Goal: Task Accomplishment & Management: Manage account settings

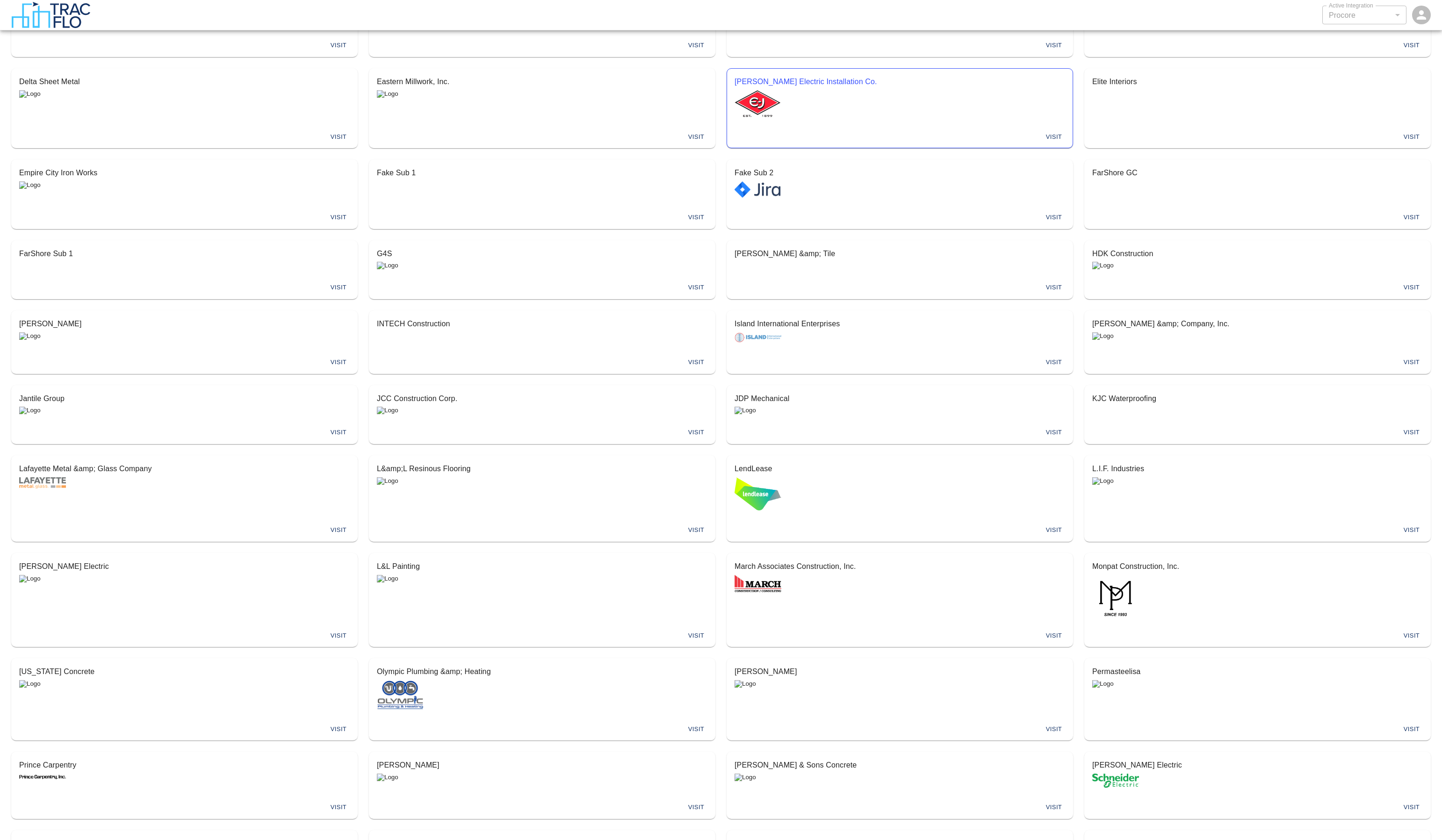
scroll to position [317, 0]
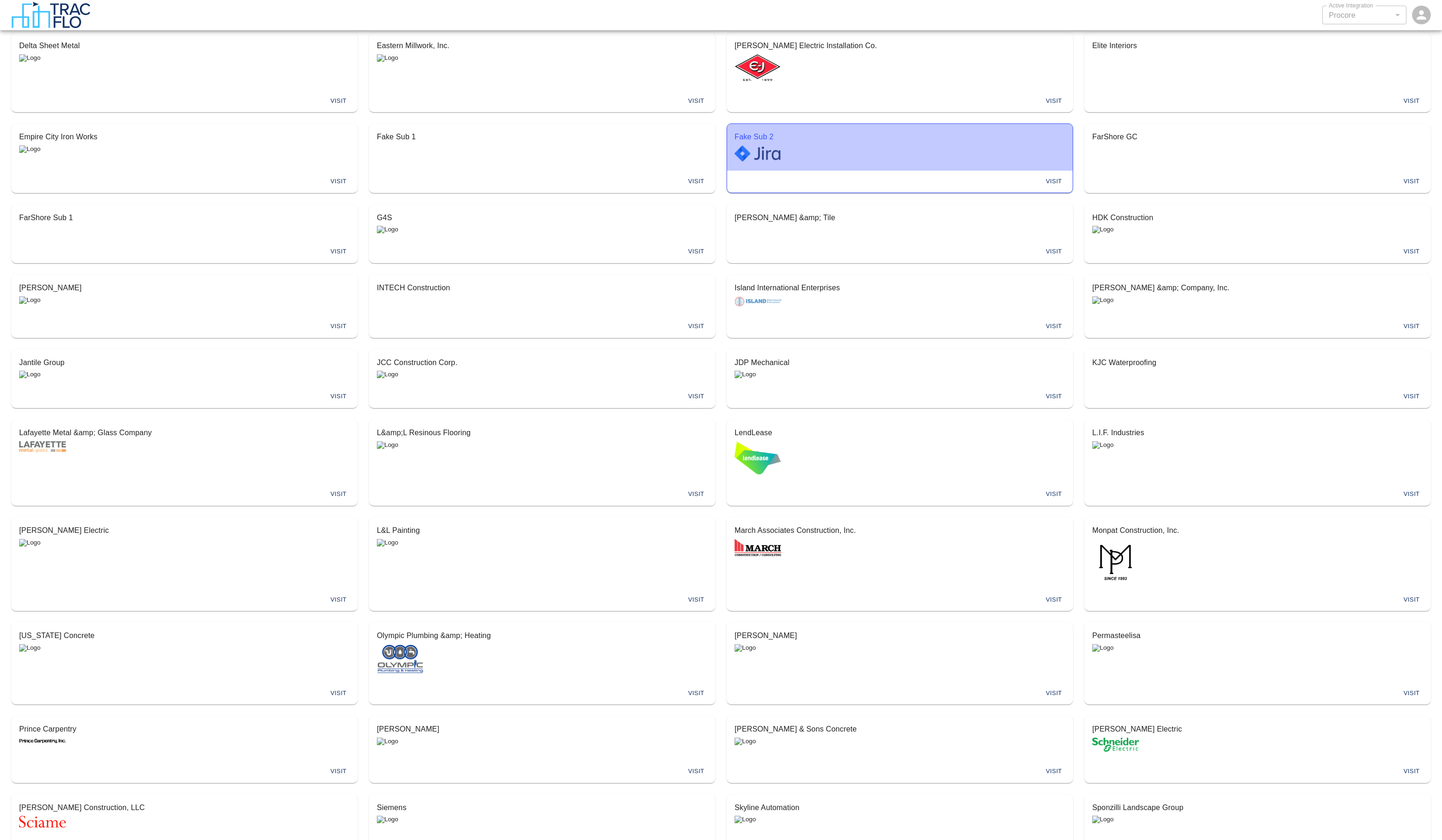
click at [789, 140] on p "Fake Sub 2" at bounding box center [900, 137] width 330 height 11
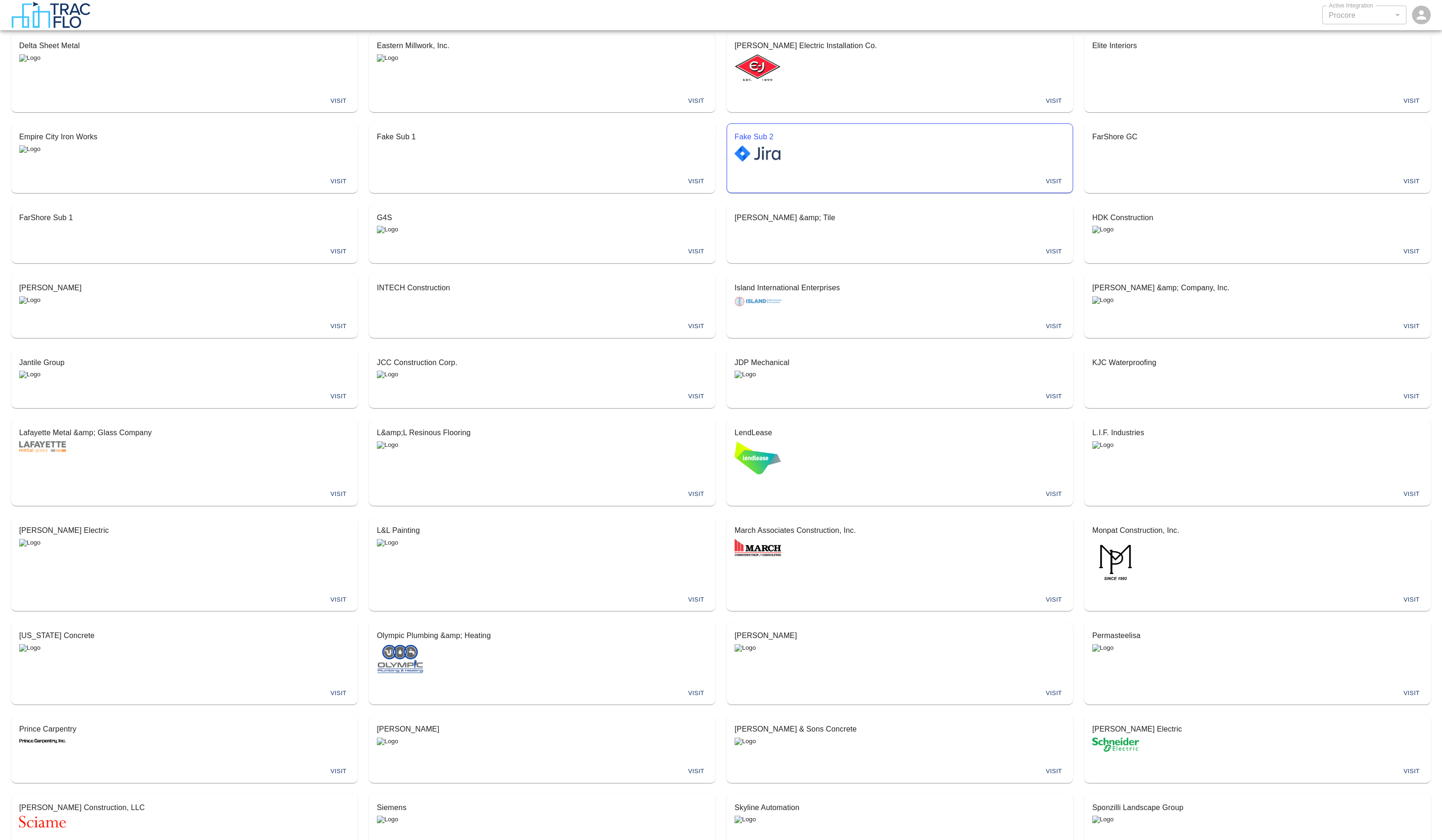
click at [789, 140] on p "Fake Sub 2" at bounding box center [900, 137] width 330 height 11
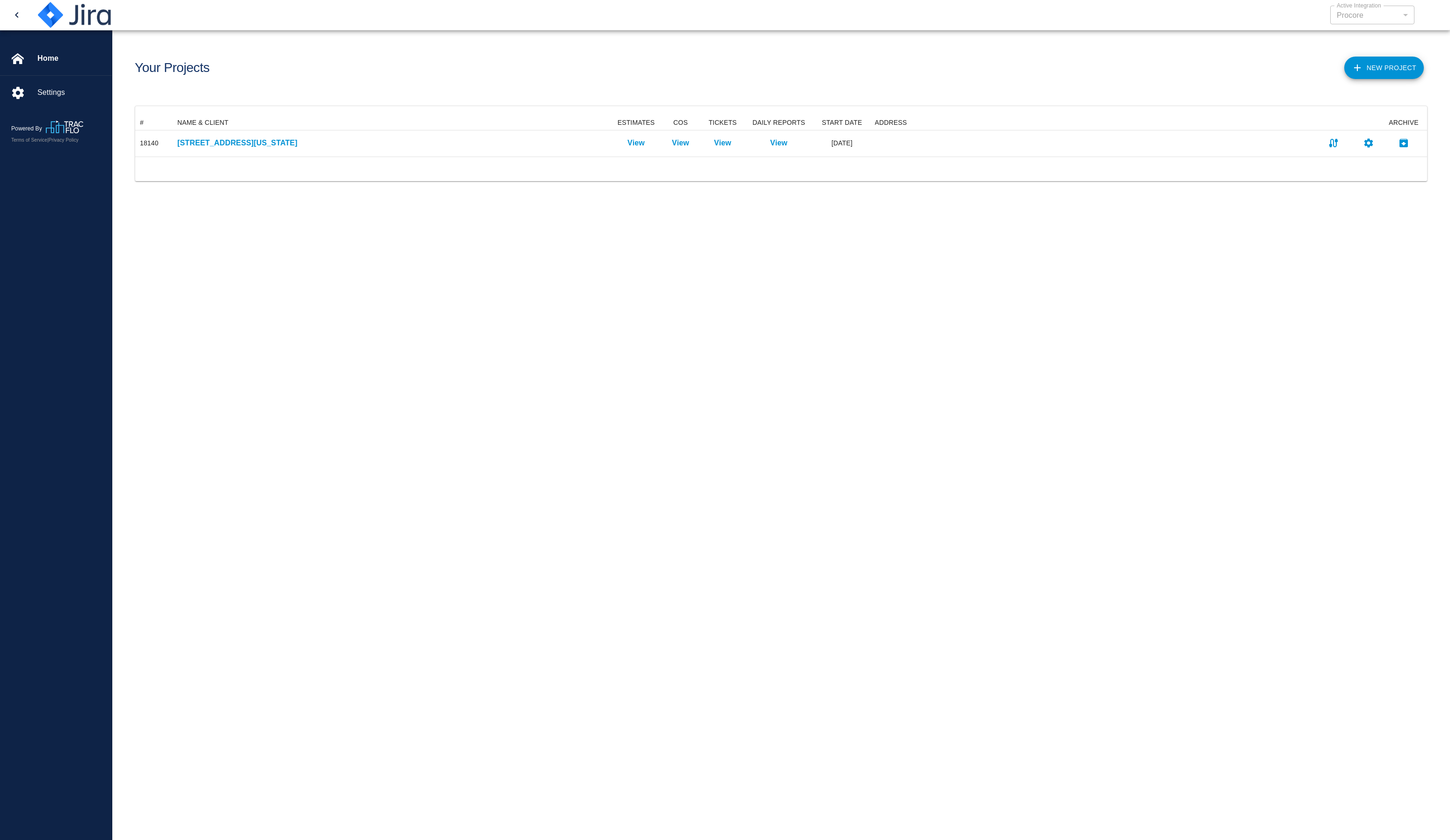
scroll to position [34, 1285]
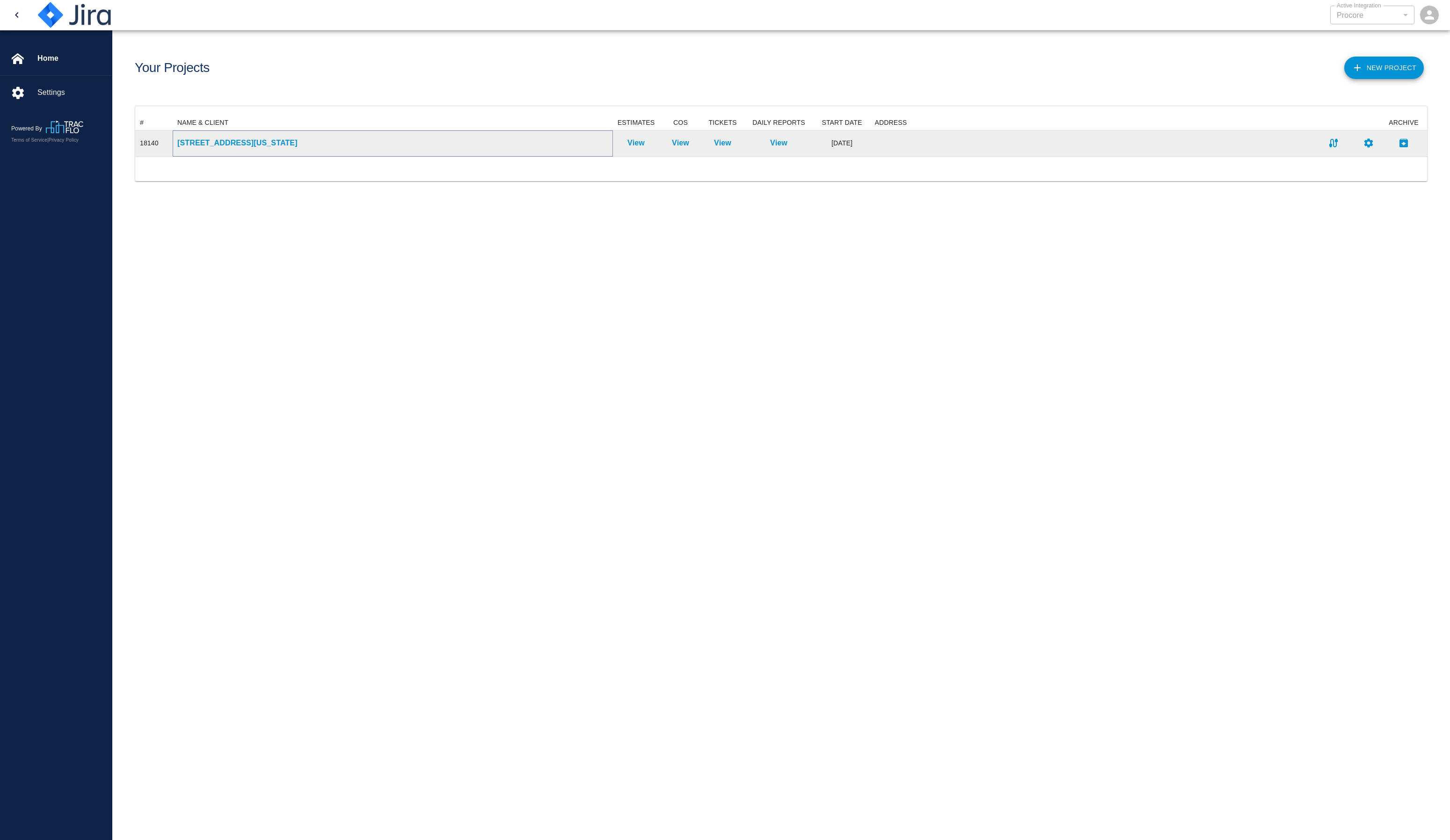
click at [243, 145] on p "[STREET_ADDRESS][US_STATE]" at bounding box center [392, 144] width 431 height 11
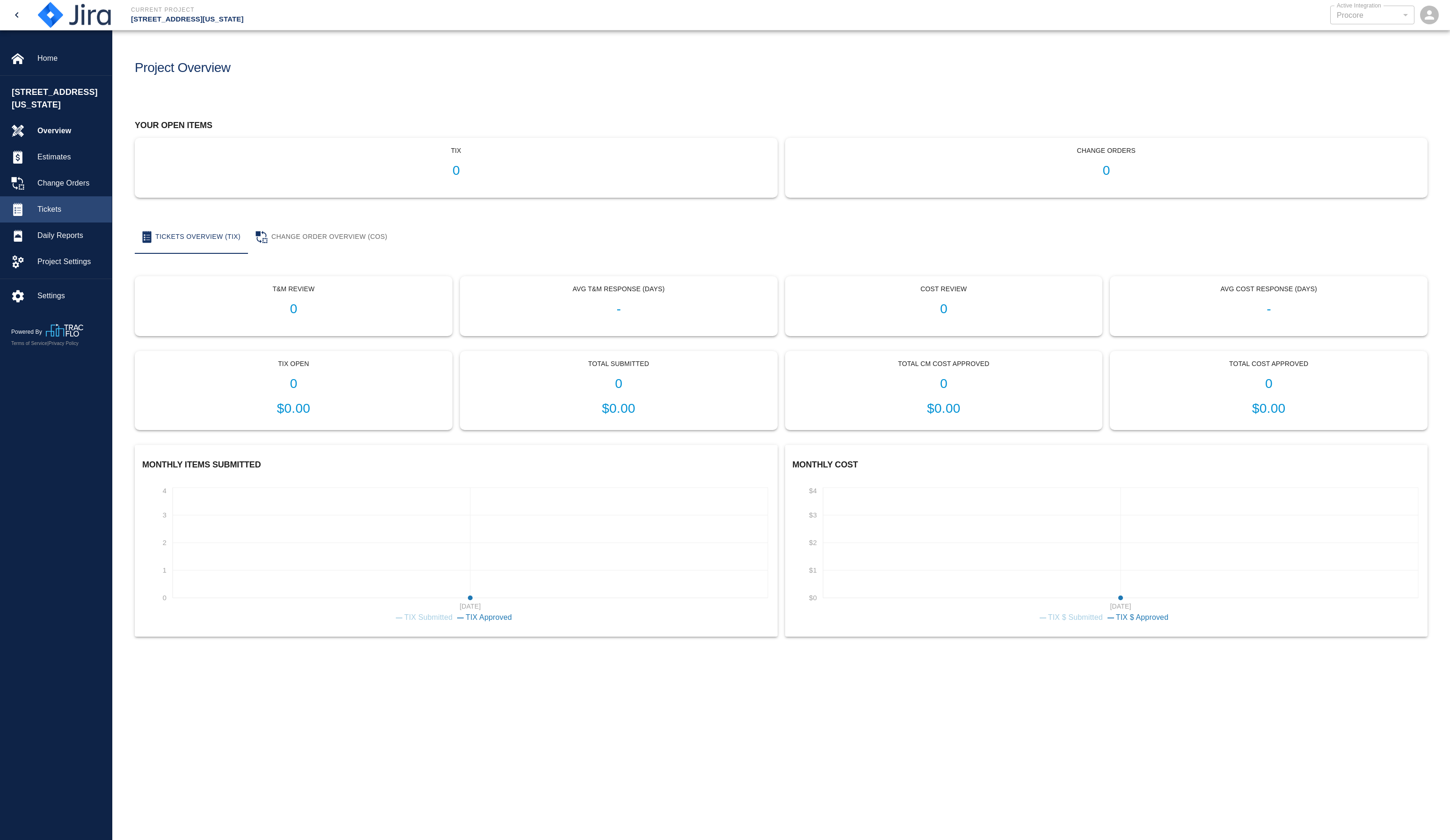
click at [52, 204] on span "Tickets" at bounding box center [71, 210] width 67 height 11
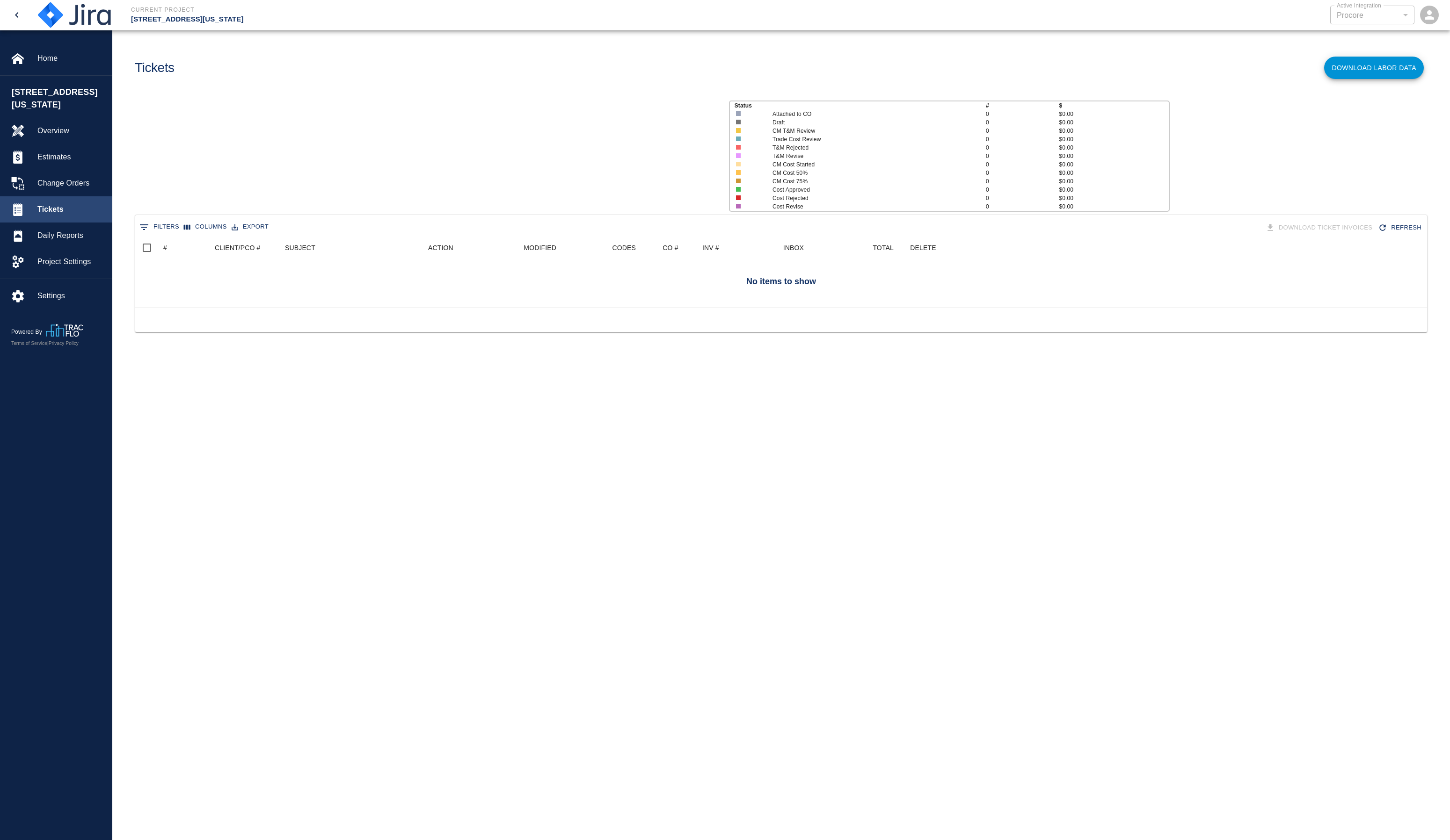
scroll to position [60, 1285]
click at [47, 152] on span "Estimates" at bounding box center [71, 157] width 67 height 11
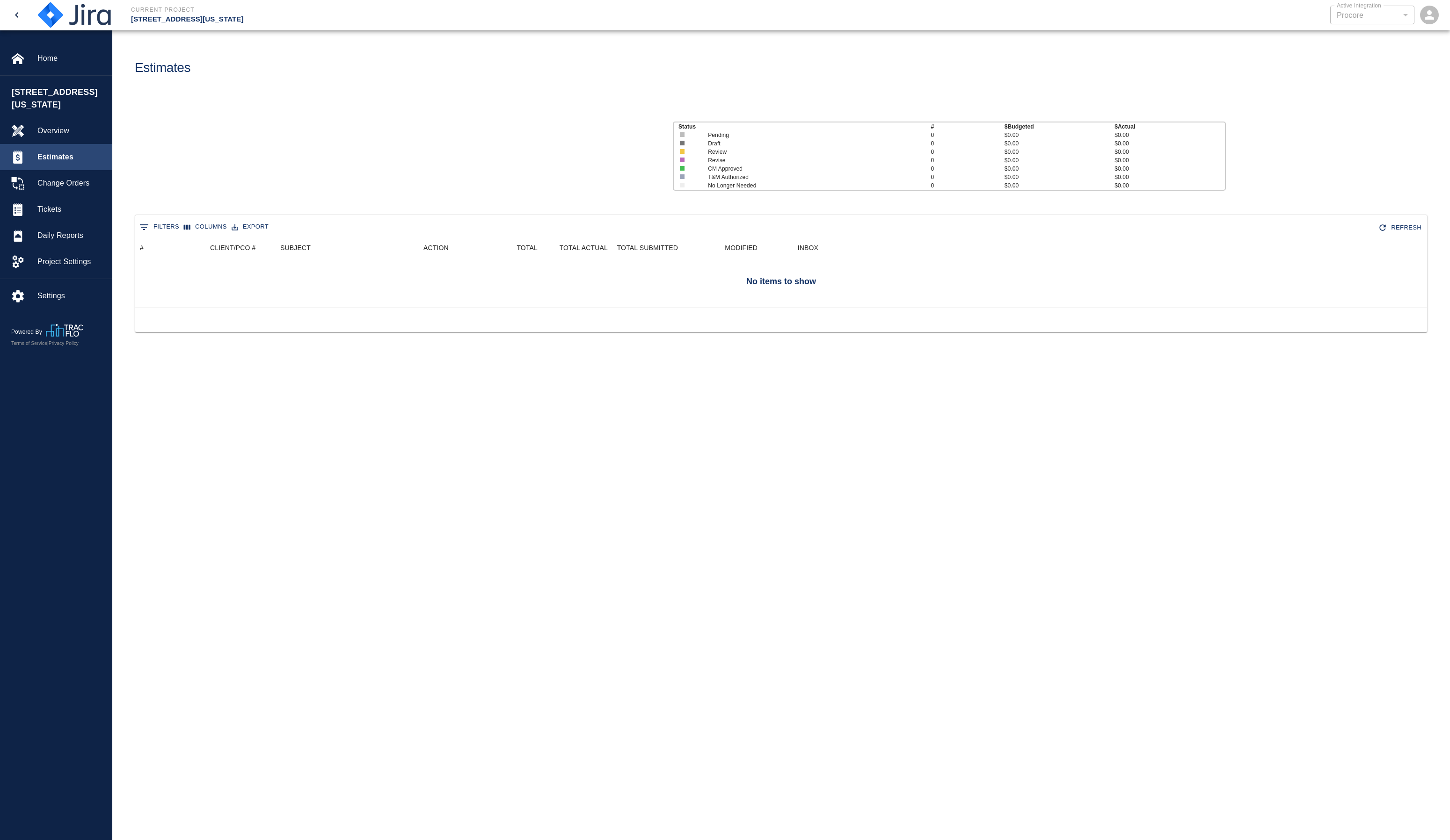
scroll to position [60, 1285]
click at [57, 178] on span "Change Orders" at bounding box center [71, 183] width 67 height 11
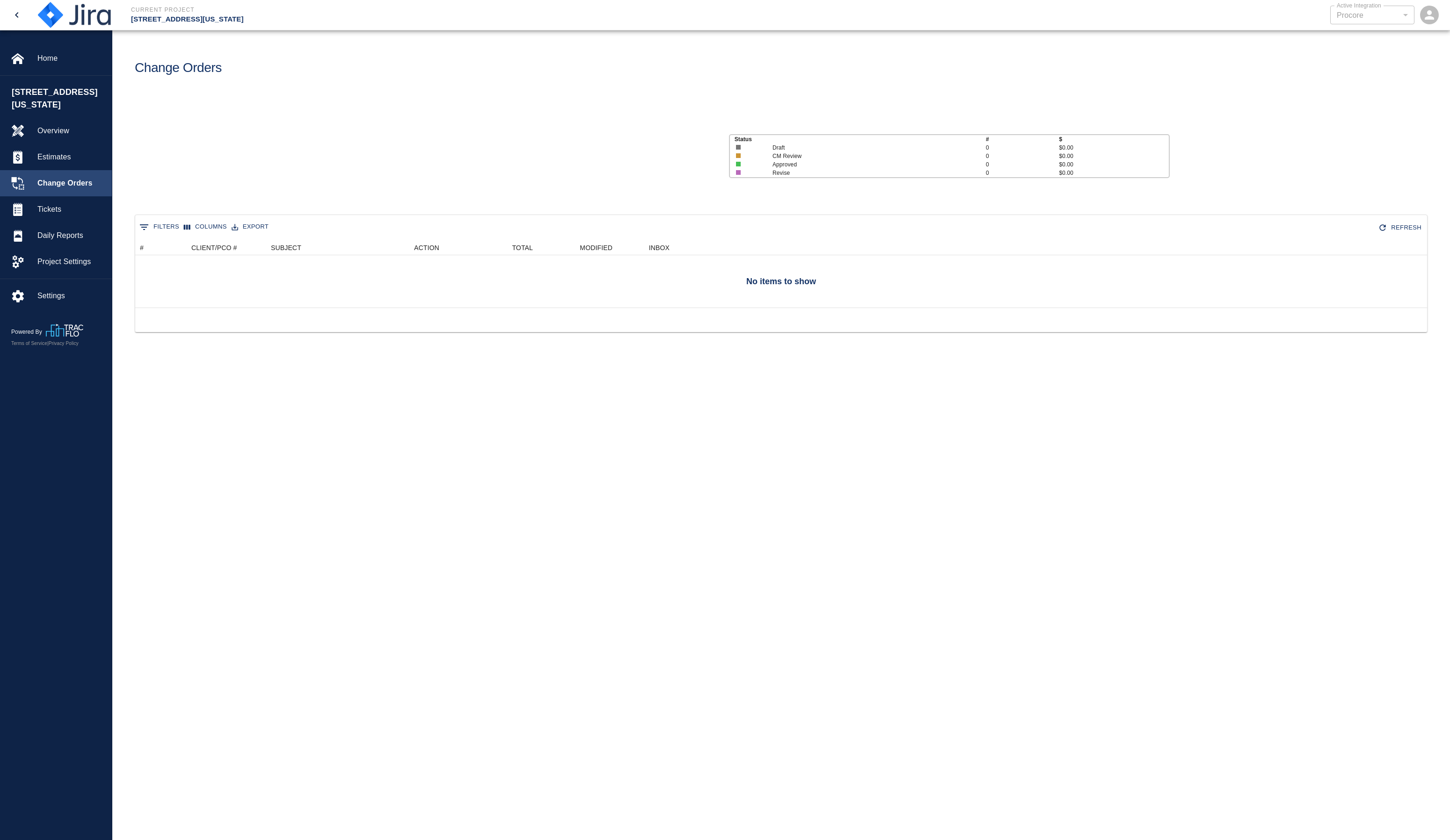
scroll to position [60, 1285]
click at [47, 230] on span "Daily Reports" at bounding box center [71, 236] width 67 height 11
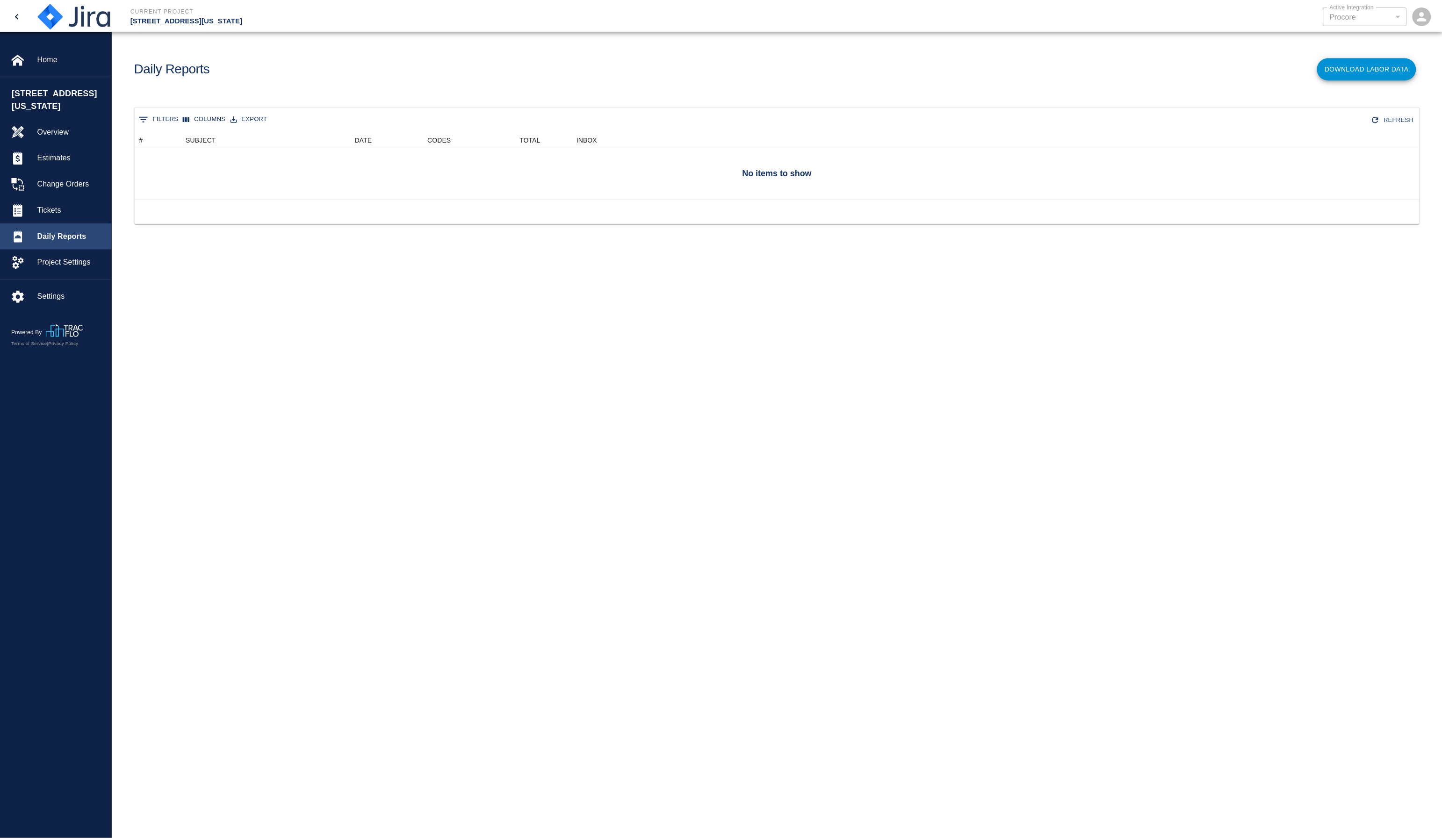
scroll to position [60, 1285]
click at [1441, 15] on button "open" at bounding box center [1428, 15] width 30 height 30
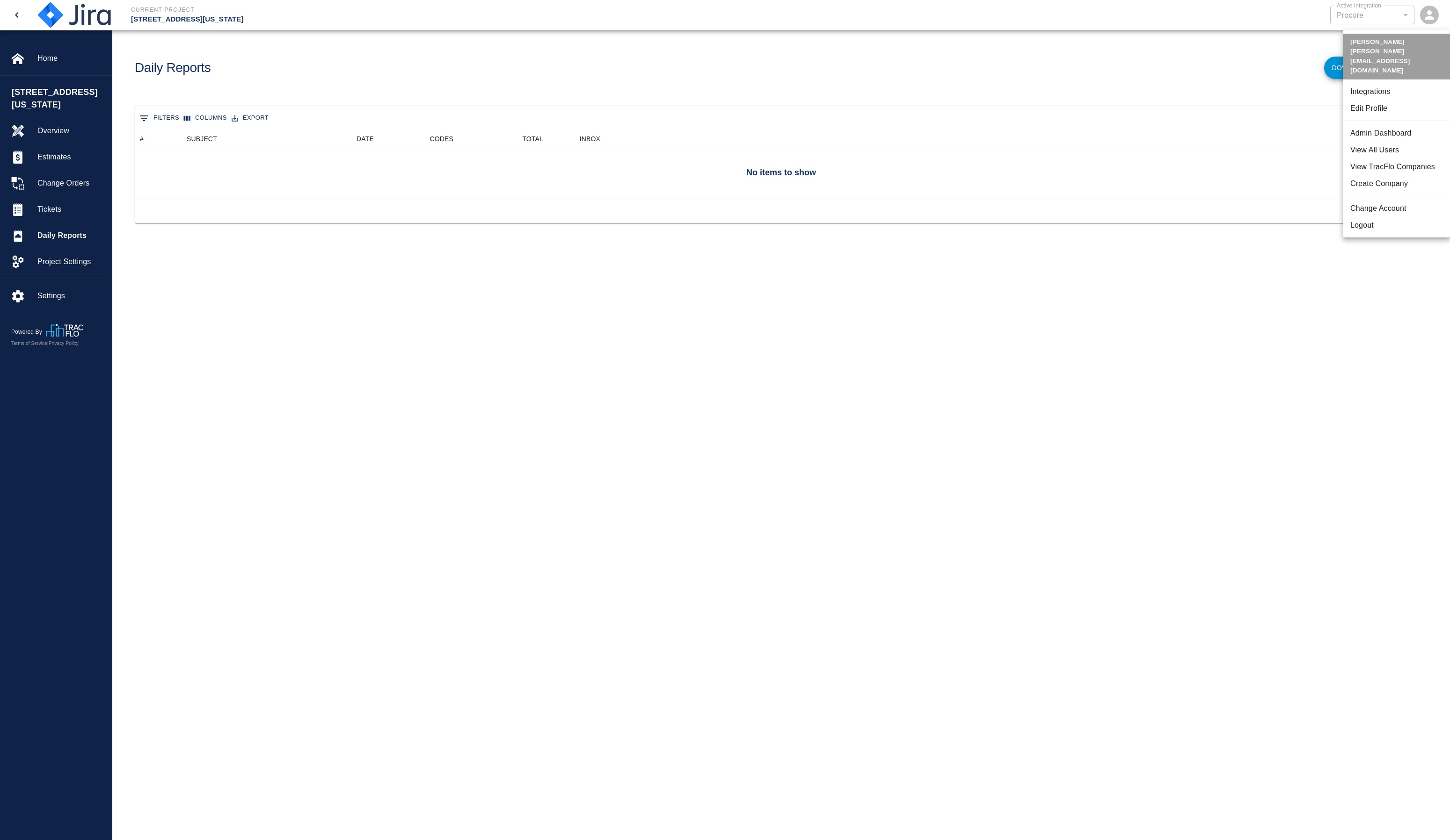
click at [1378, 200] on li "Change Account" at bounding box center [1396, 208] width 107 height 17
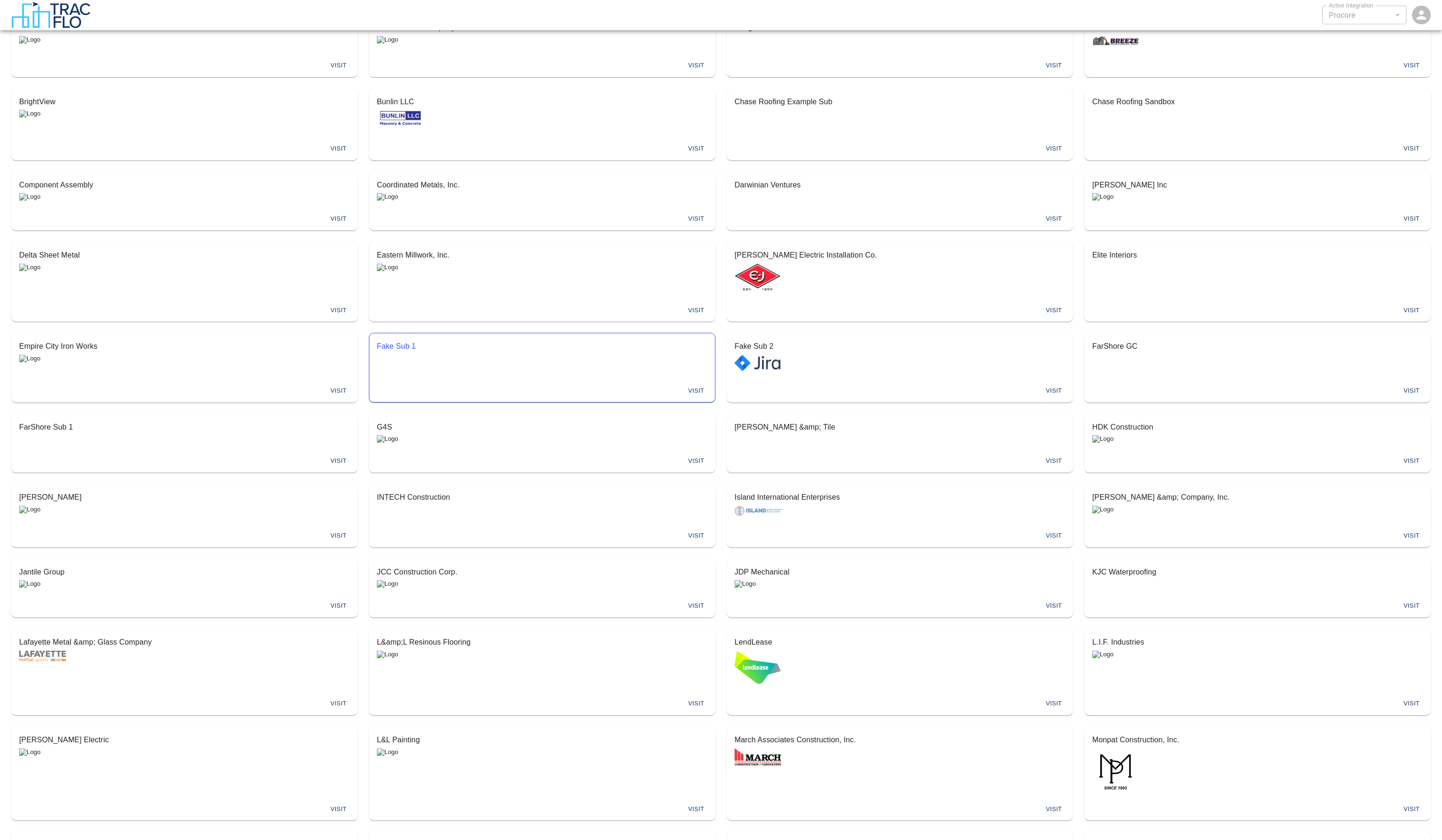
scroll to position [110, 0]
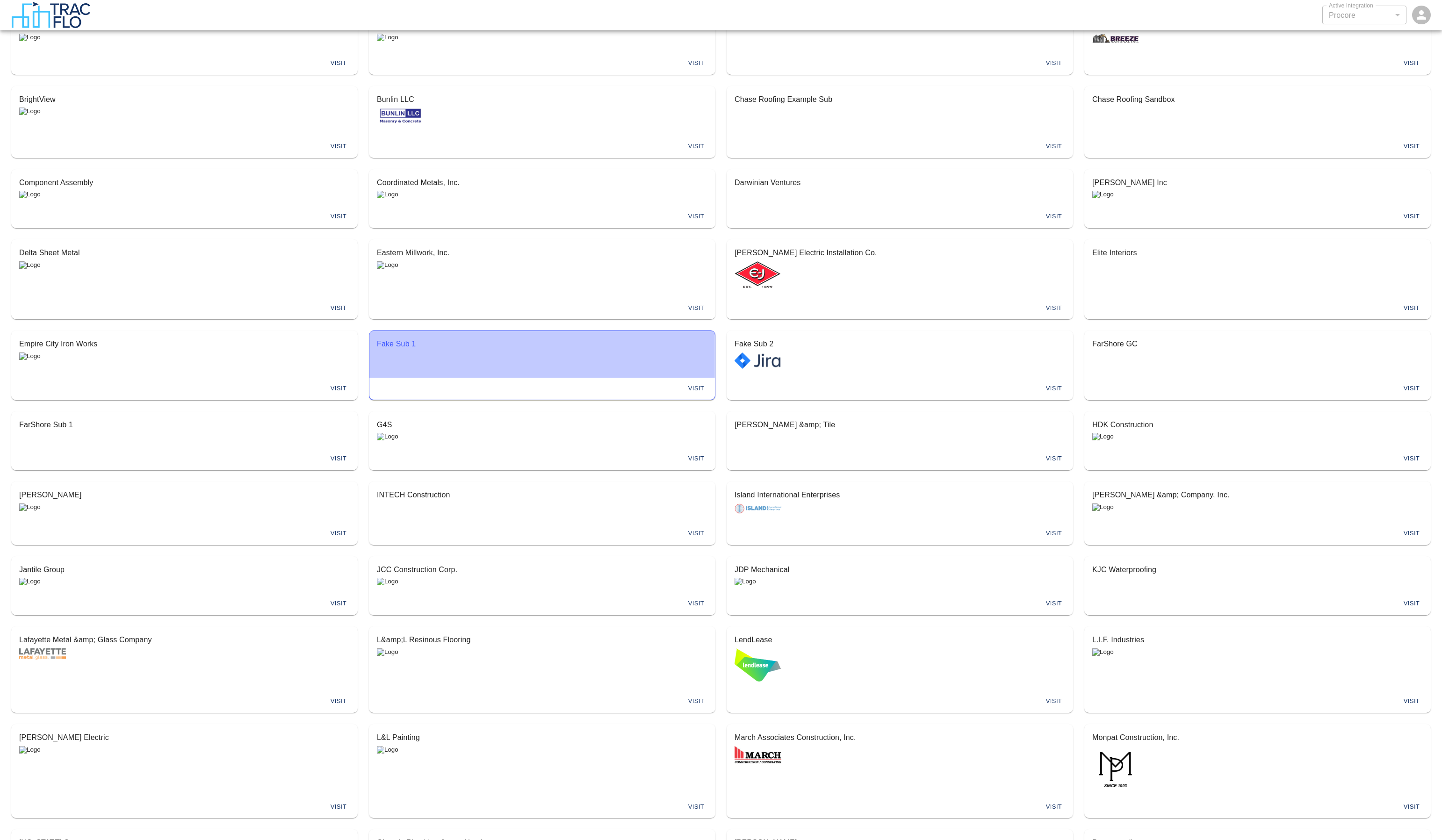
click at [549, 347] on p "Fake Sub 1" at bounding box center [542, 344] width 330 height 11
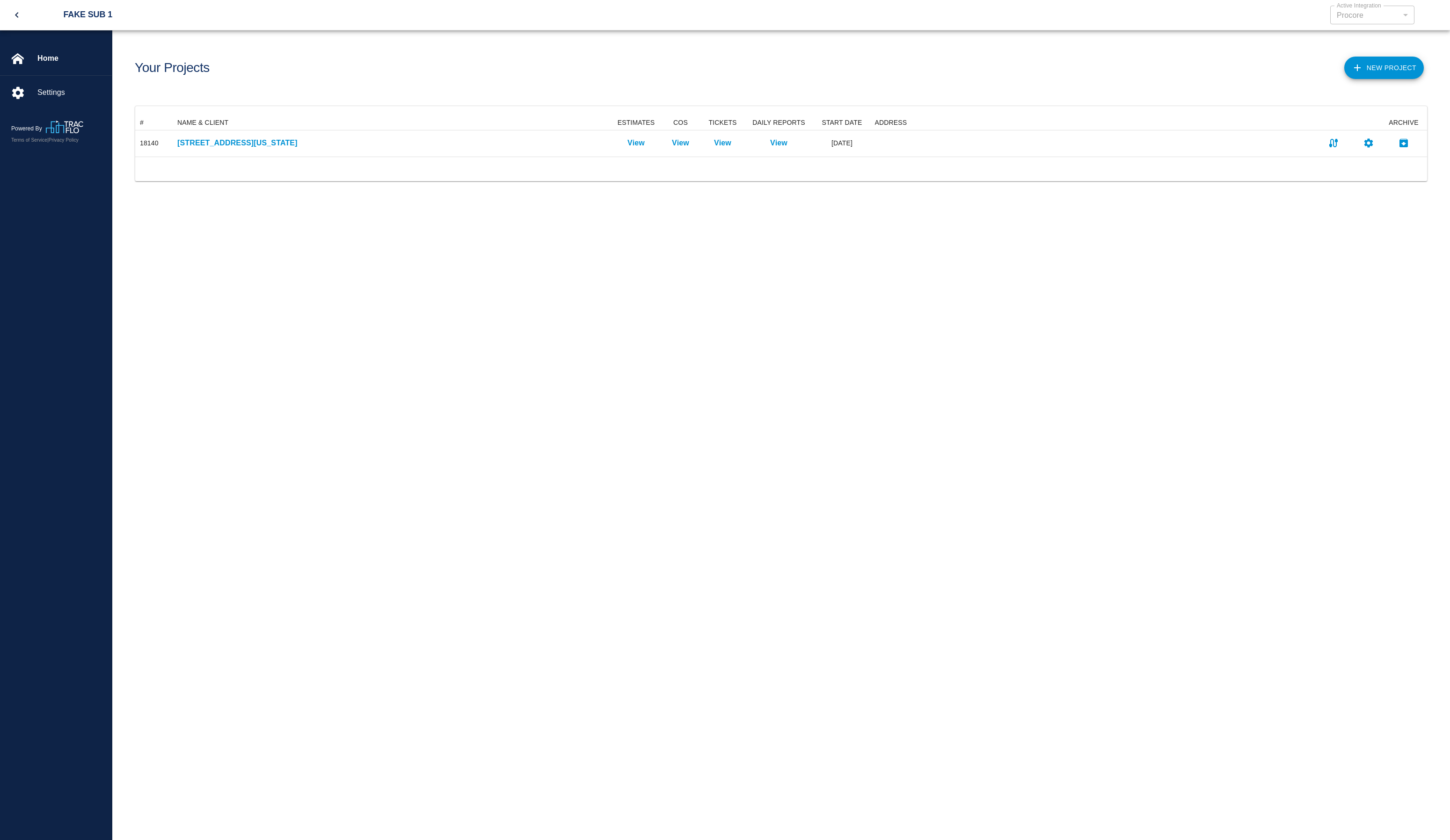
scroll to position [34, 1285]
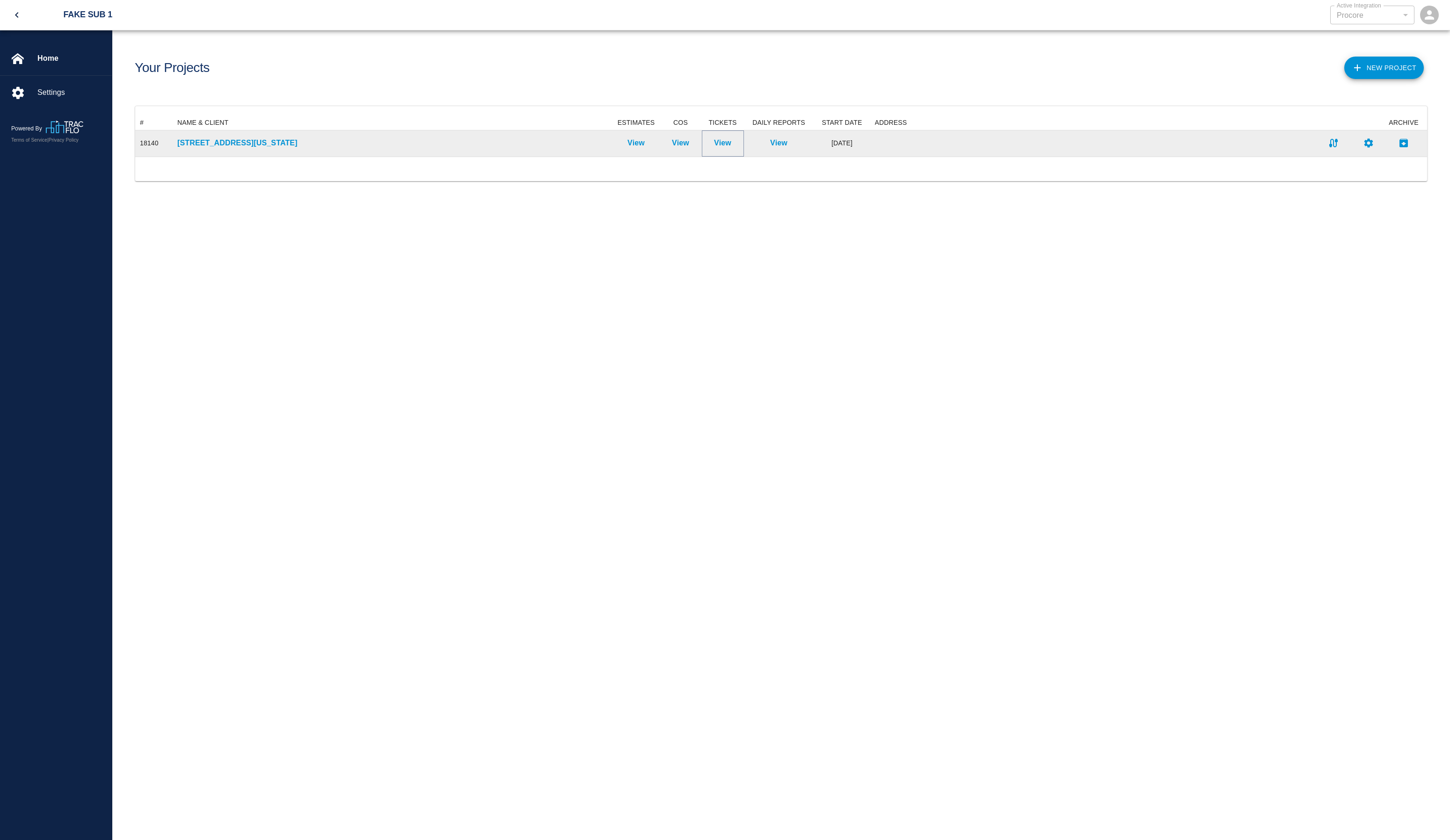
click at [725, 148] on p "View" at bounding box center [722, 144] width 17 height 11
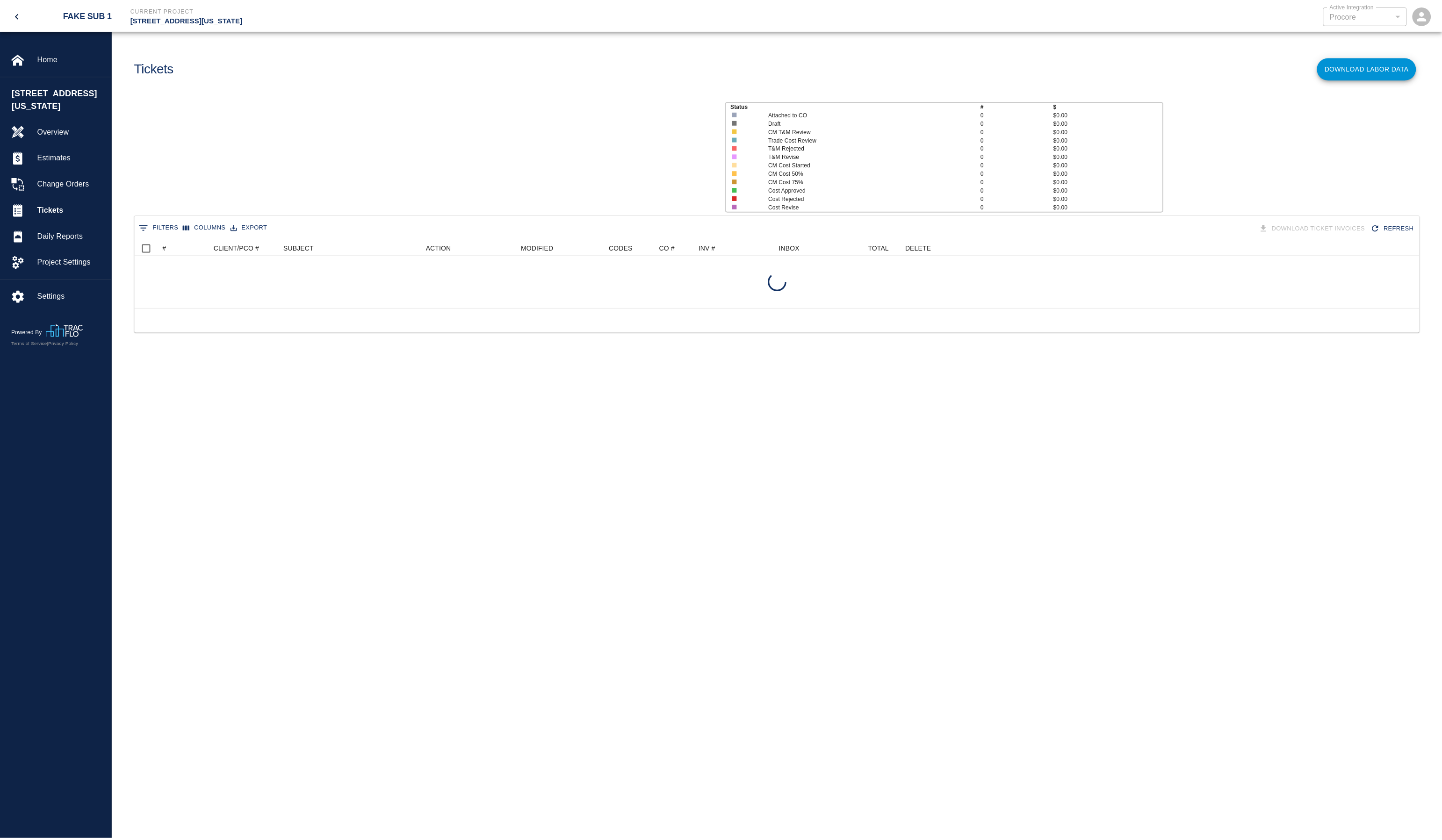
scroll to position [60, 1285]
click at [1428, 15] on icon "open" at bounding box center [1428, 15] width 14 height 14
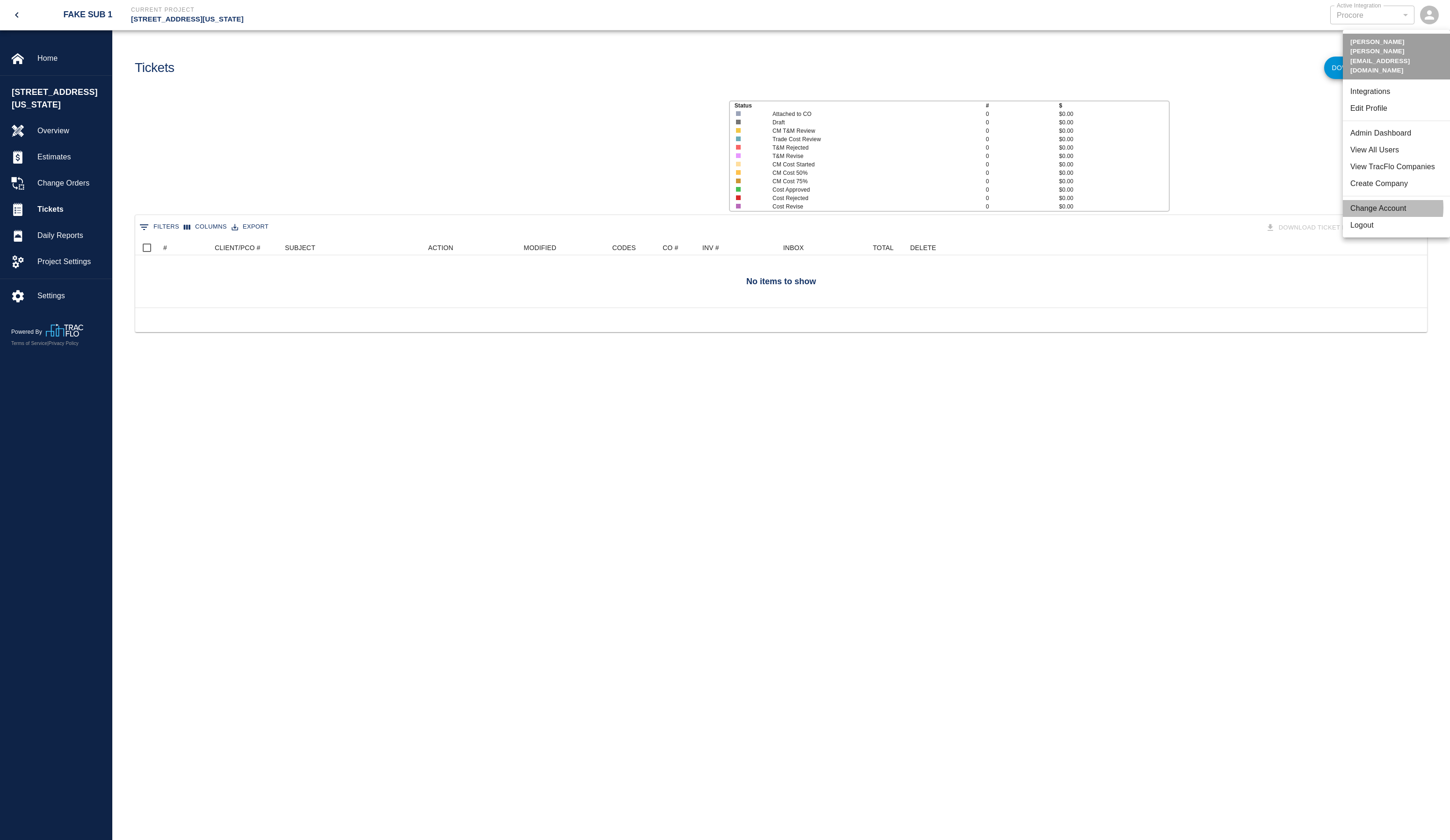
click at [1375, 200] on li "Change Account" at bounding box center [1396, 208] width 107 height 17
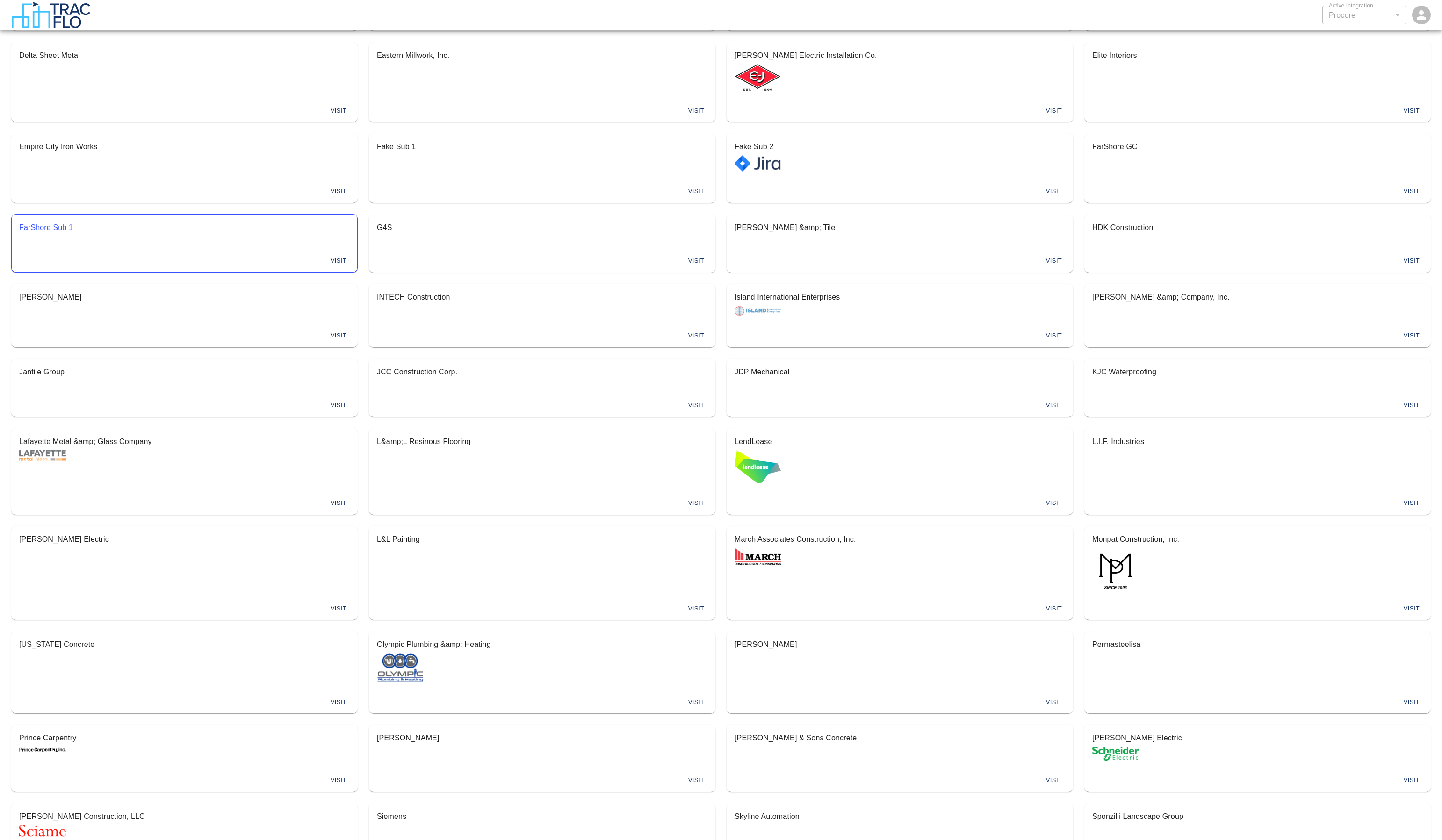
scroll to position [311, 0]
click at [541, 552] on div "L&L Painting" at bounding box center [542, 542] width 346 height 37
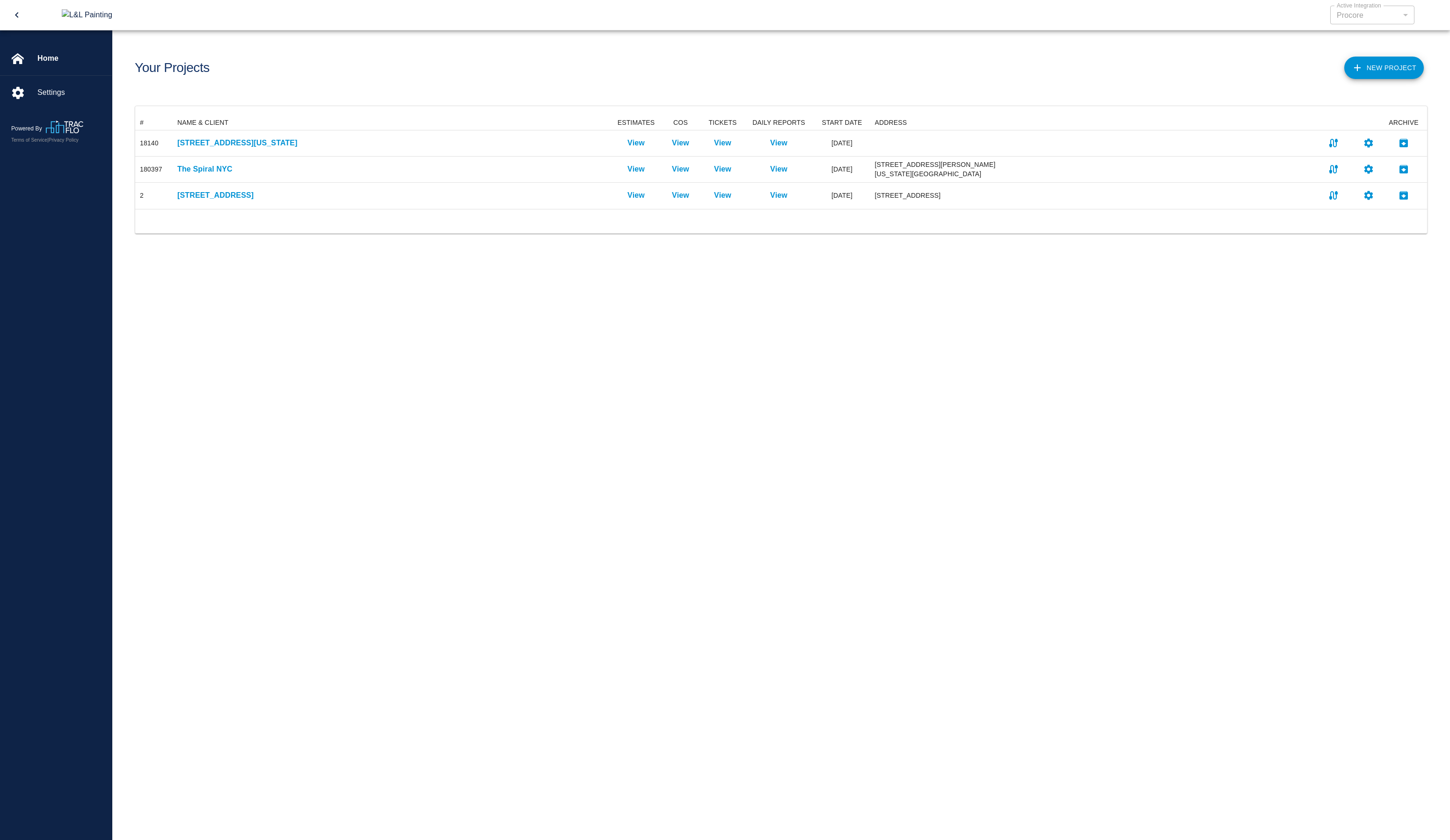
scroll to position [86, 1285]
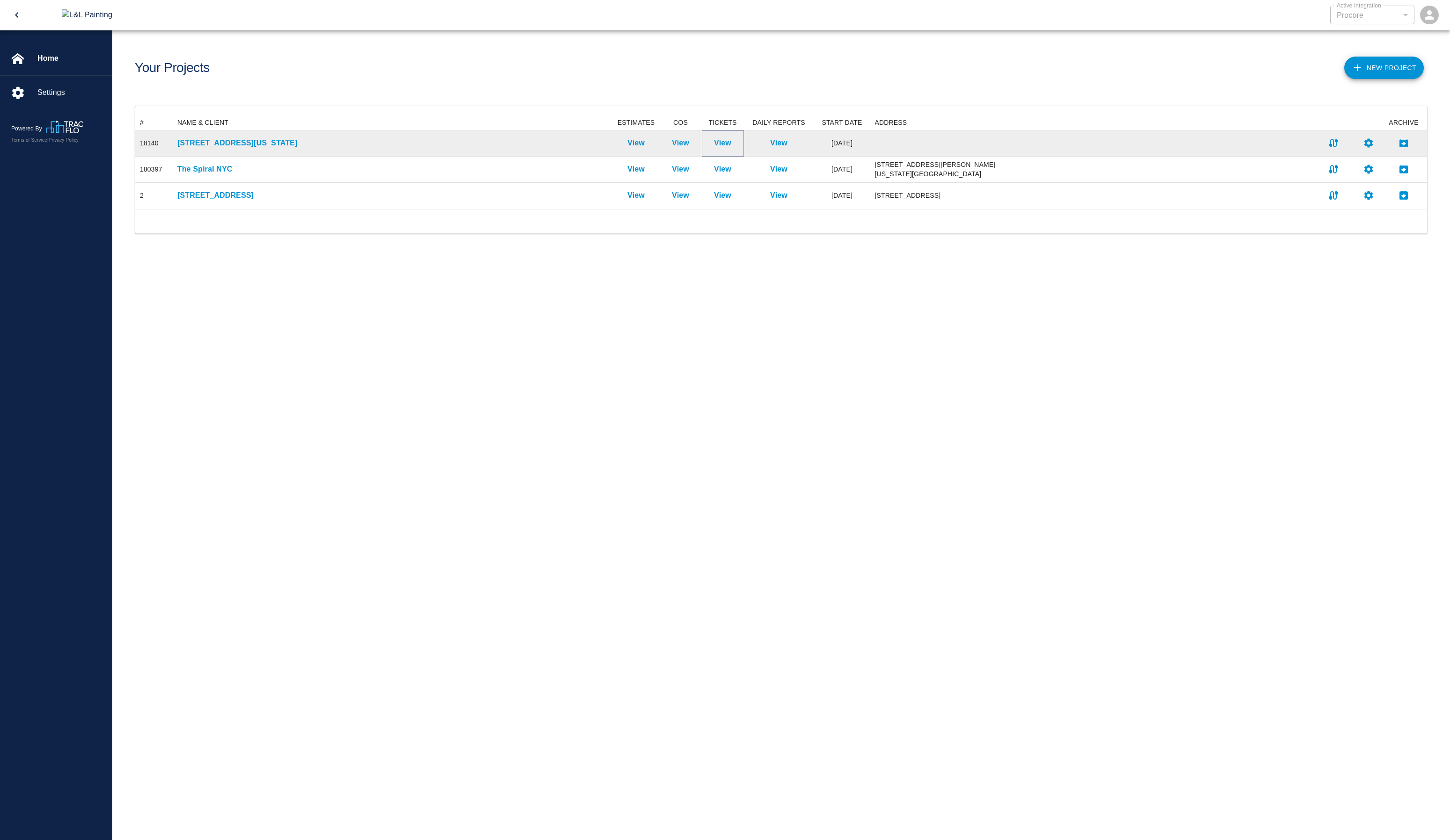
click at [721, 138] on p "View" at bounding box center [722, 144] width 17 height 11
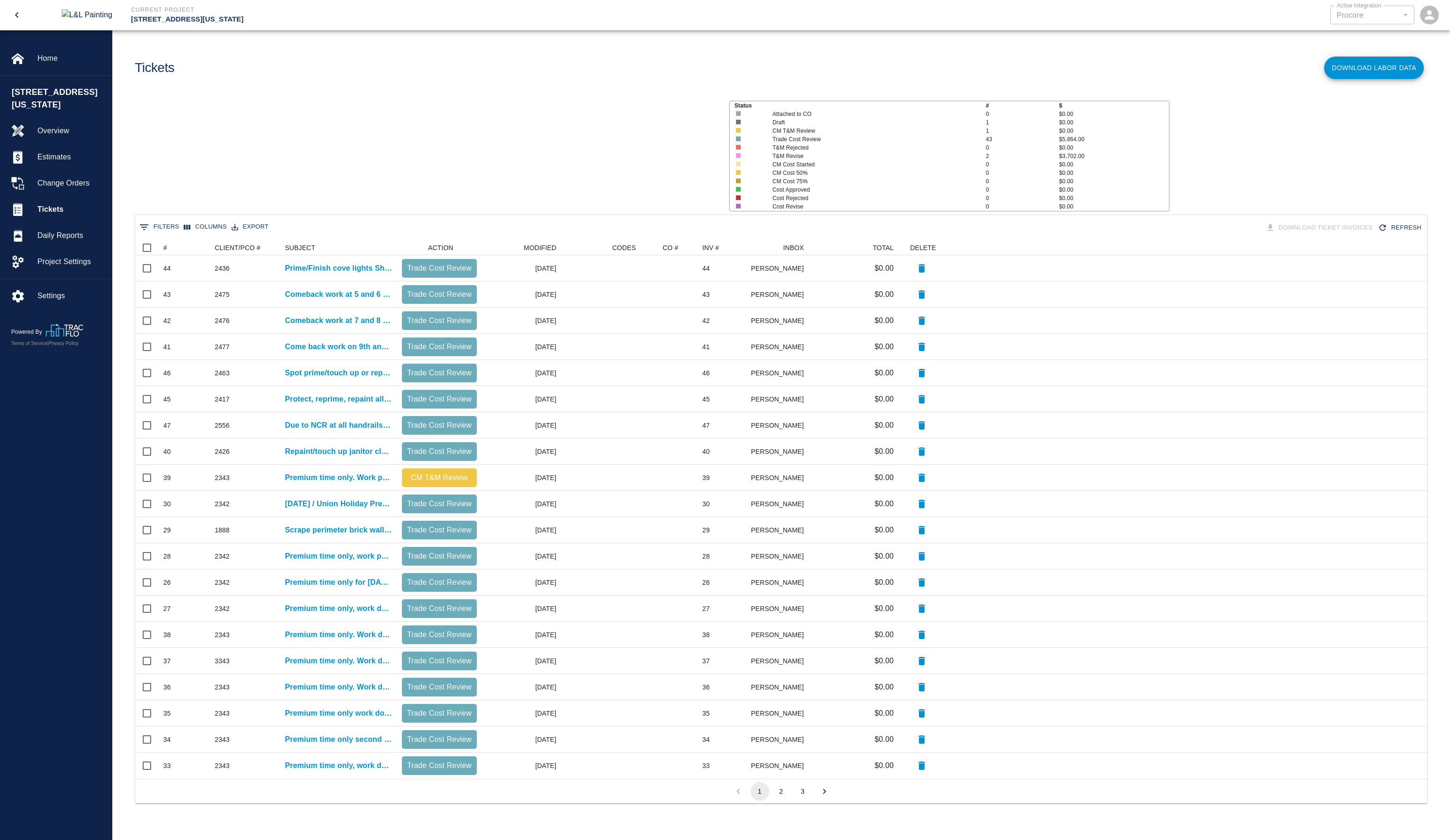
scroll to position [532, 1285]
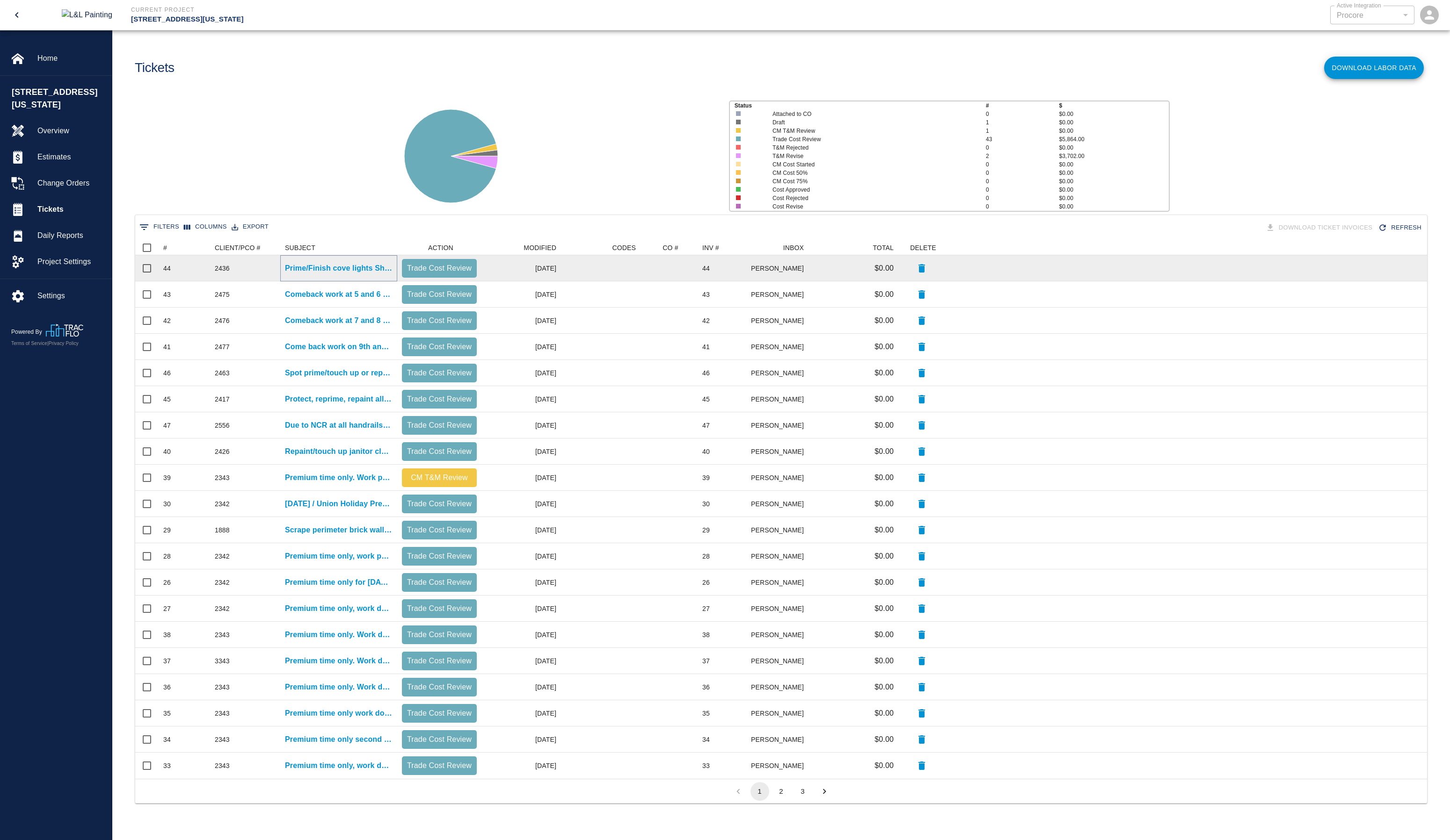
click at [311, 268] on p "Prime/Finish cove lights Sheetrock (previously finished). 4 per floor, 5,6,7,8,…" at bounding box center [339, 268] width 108 height 11
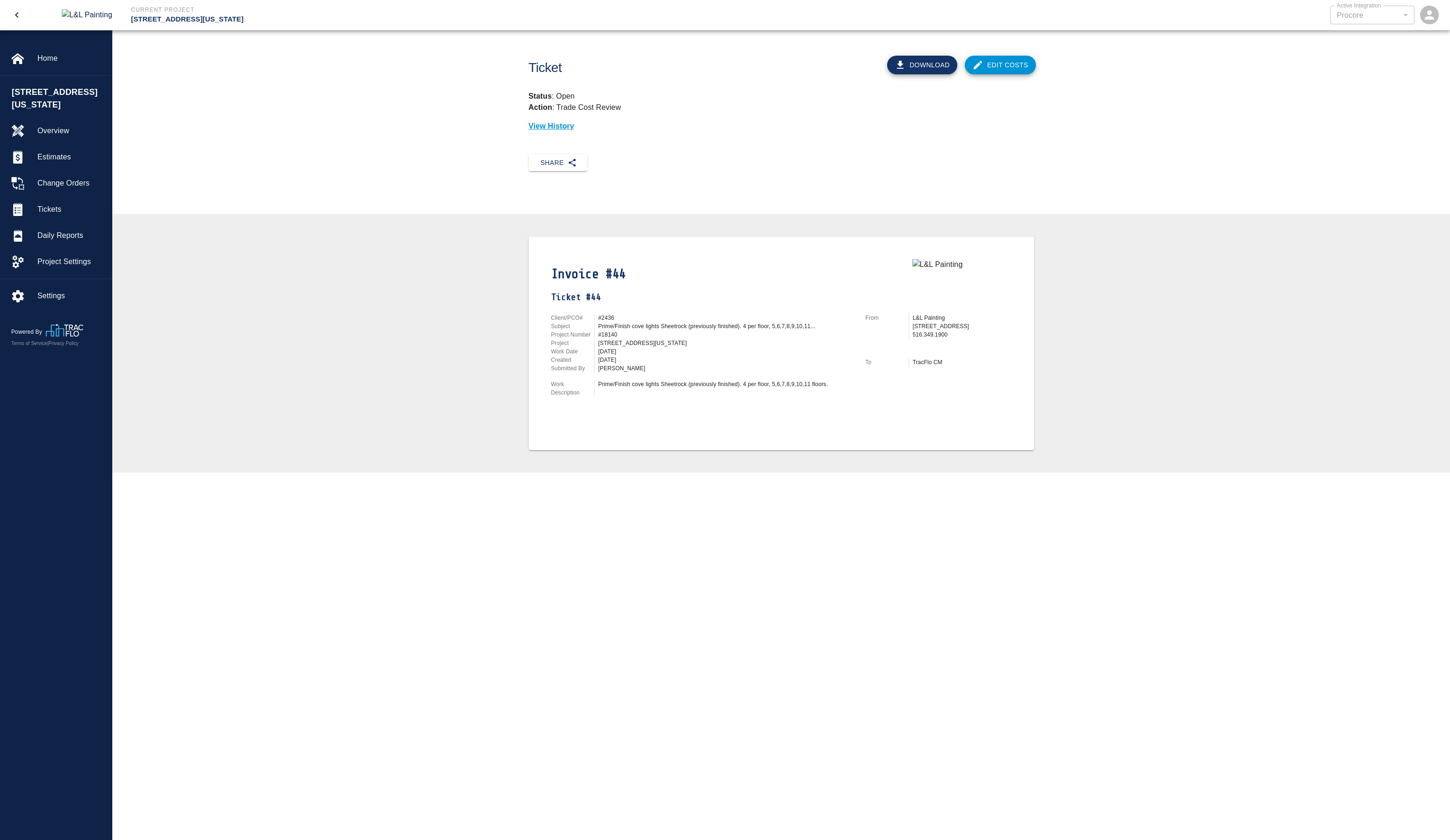
click at [19, 15] on icon "open drawer" at bounding box center [17, 15] width 11 height 11
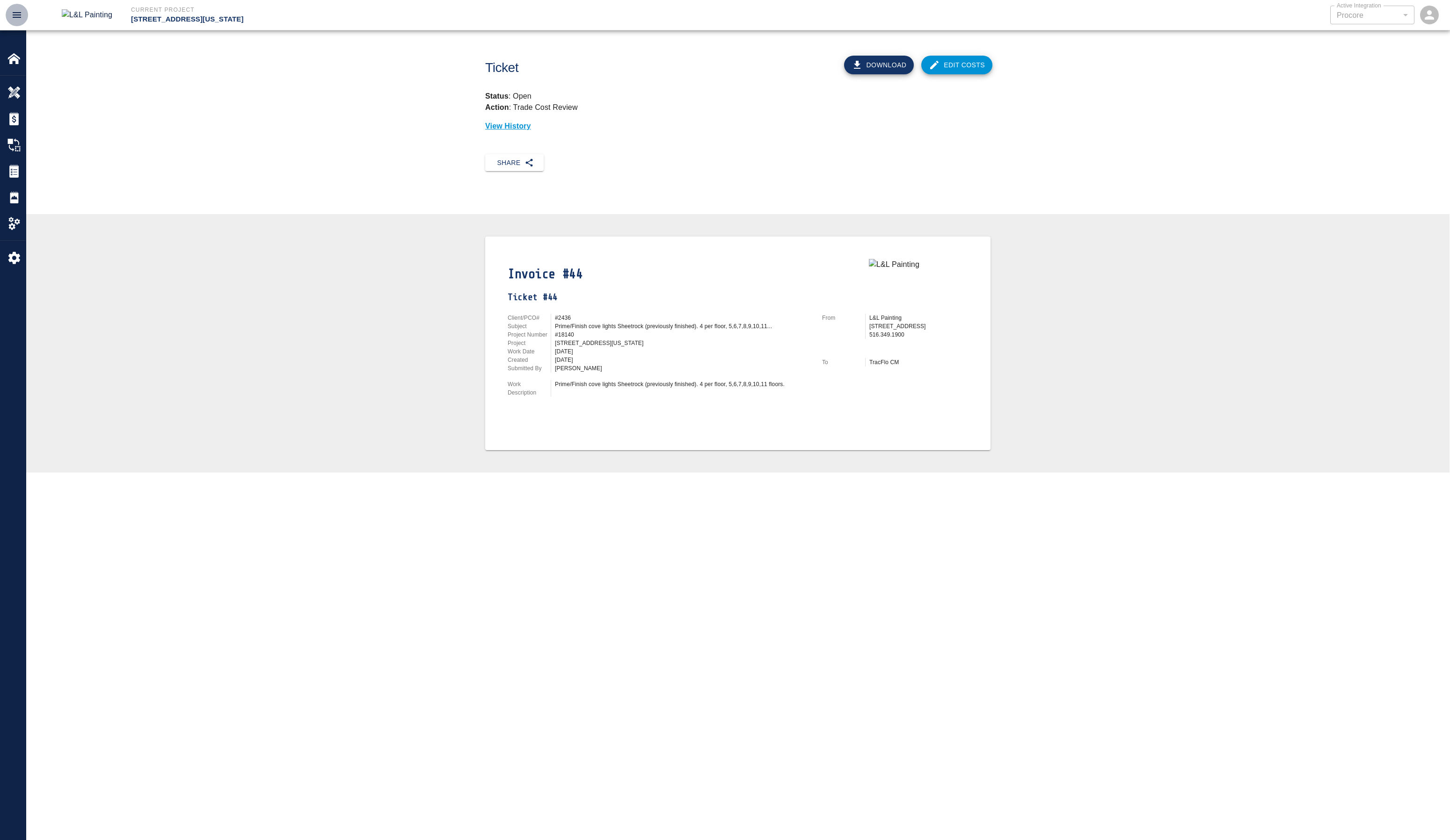
click at [17, 15] on icon "open drawer" at bounding box center [17, 15] width 11 height 11
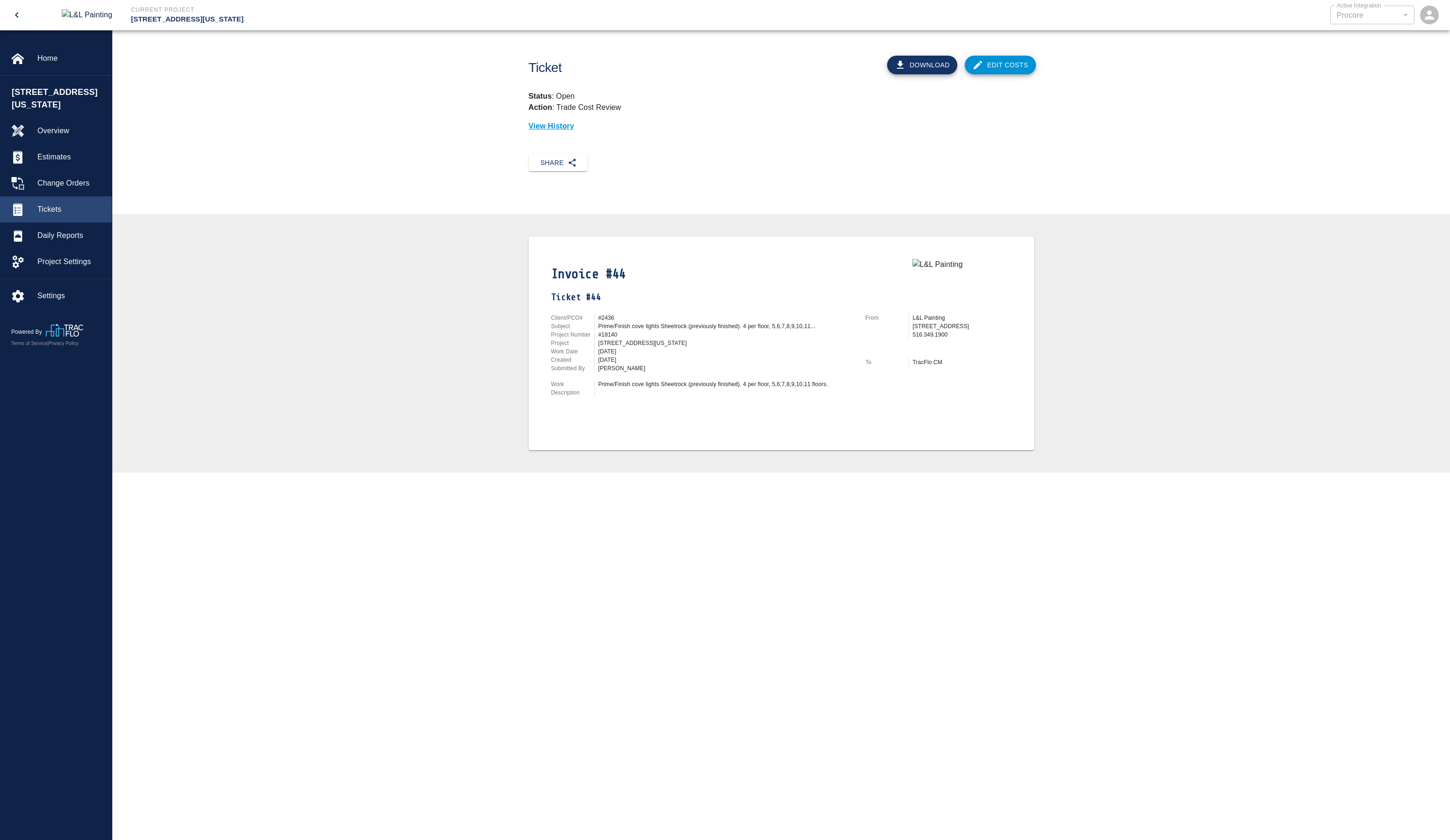
click at [47, 204] on span "Tickets" at bounding box center [71, 210] width 67 height 11
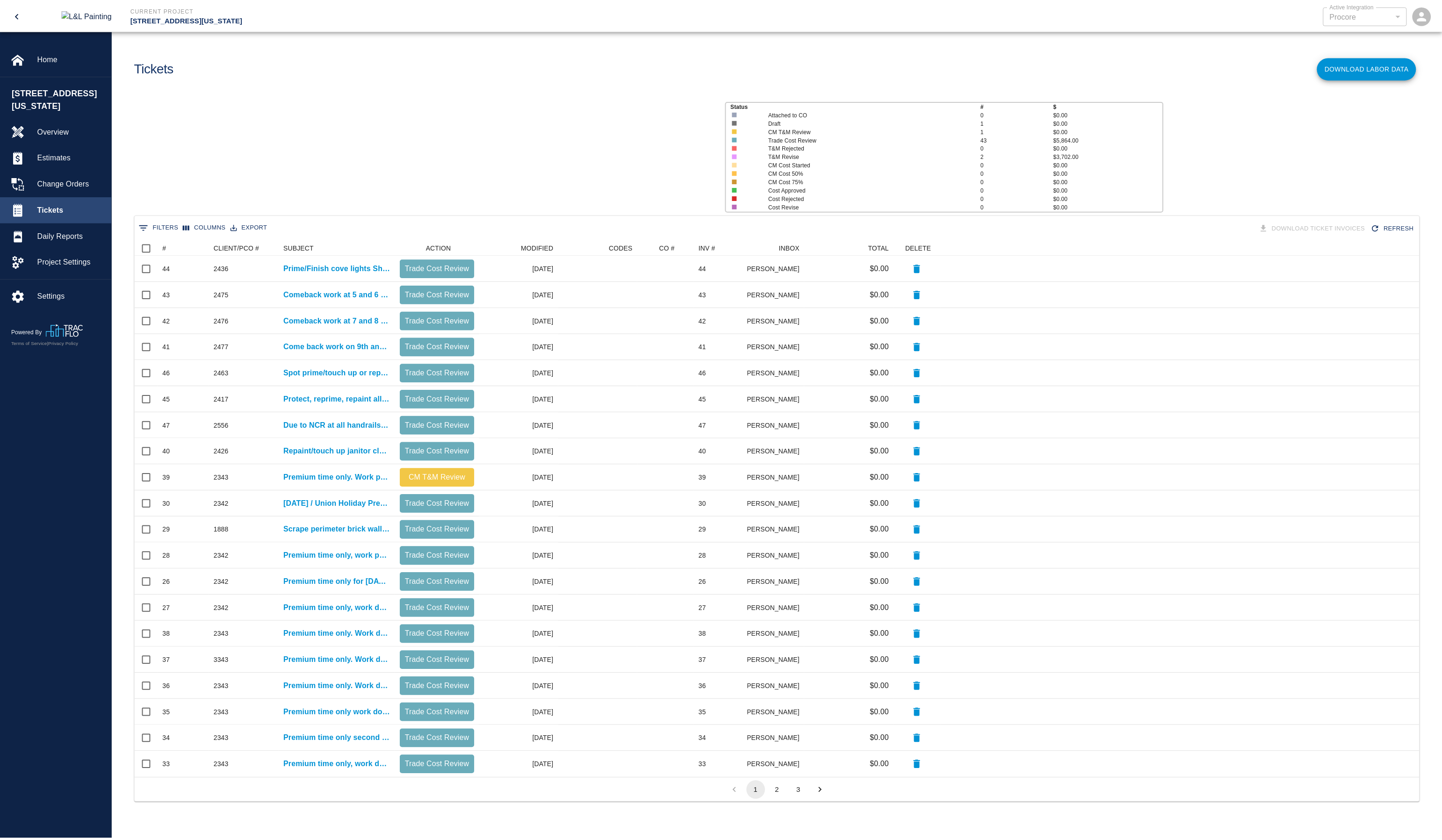
scroll to position [532, 1285]
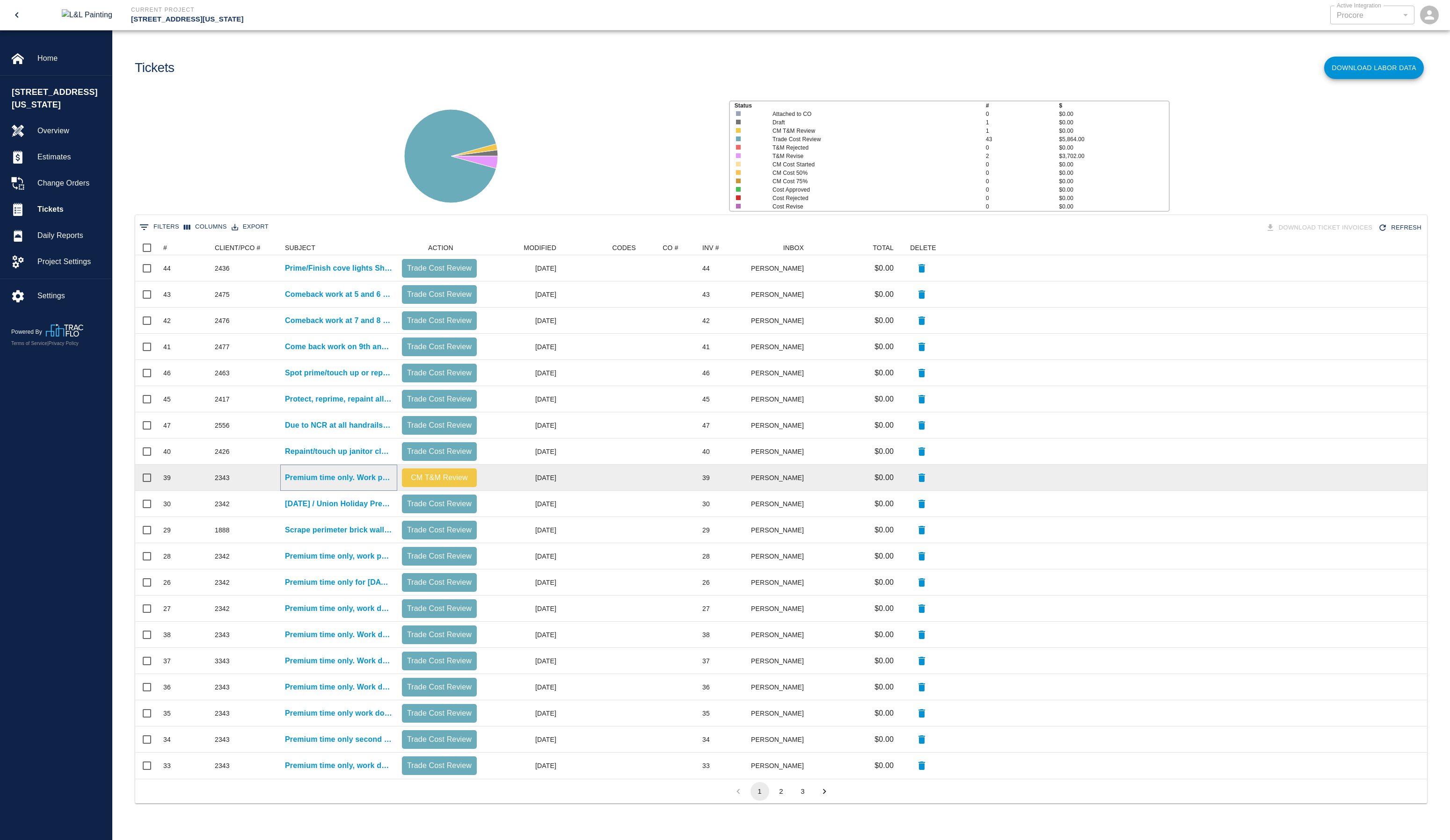
click at [301, 477] on p "Premium time only. Work performed at [GEOGRAPHIC_DATA]" at bounding box center [339, 478] width 108 height 11
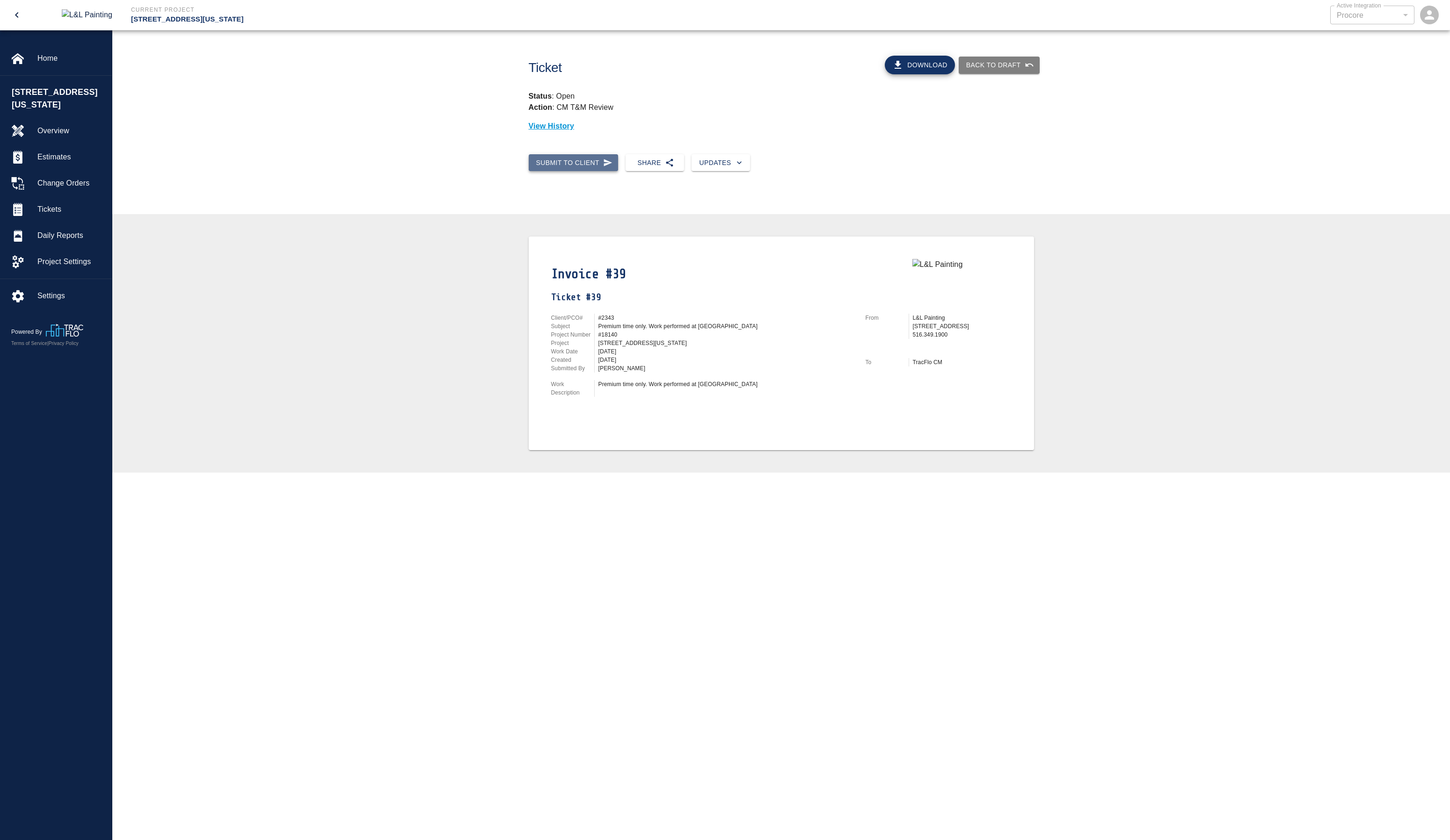
click at [579, 165] on button "Submit to Client" at bounding box center [574, 162] width 90 height 17
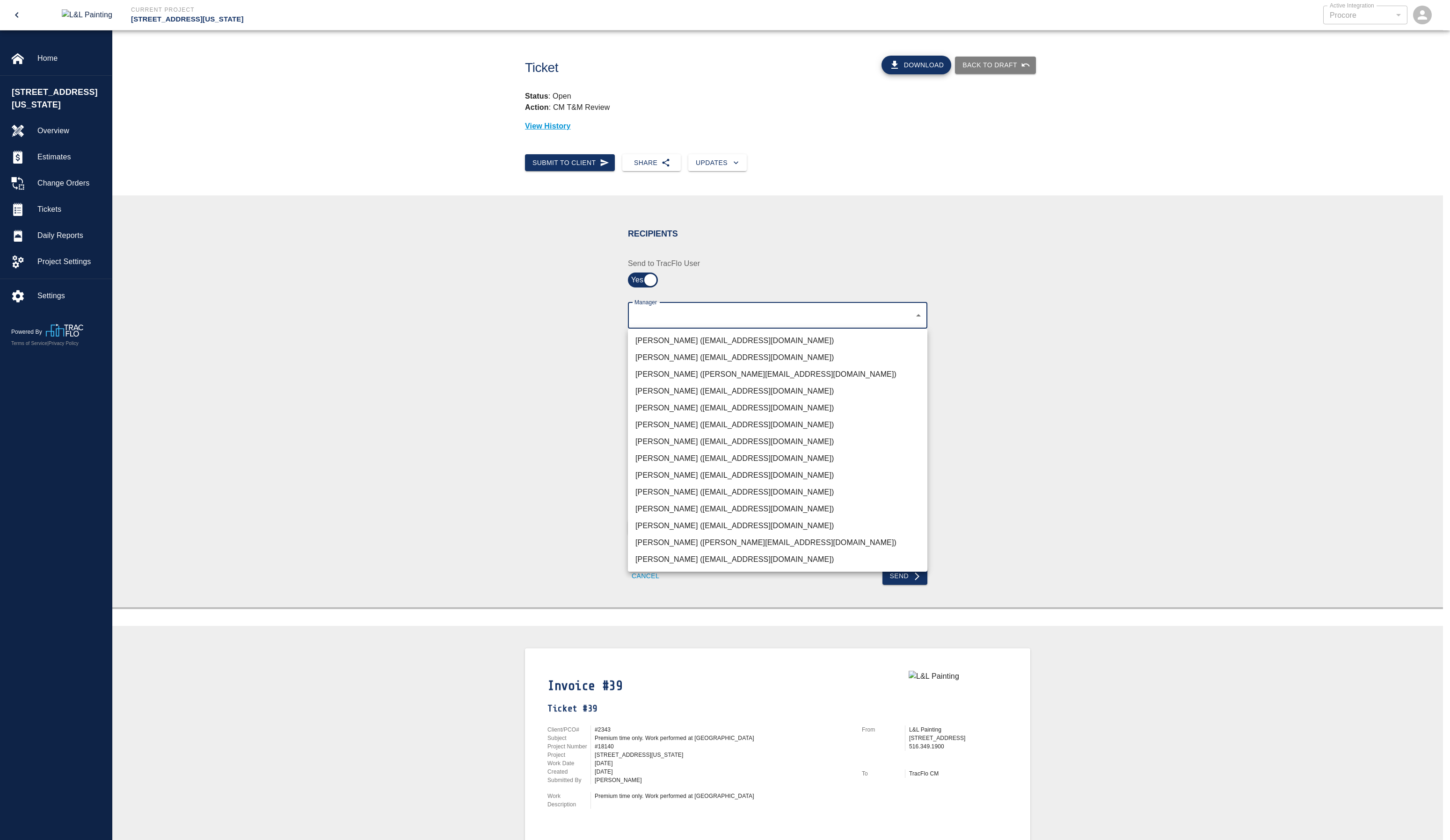
click at [669, 316] on body "Current Project [STREET_ADDRESS][US_STATE] Active Integration Procore 1 Active …" at bounding box center [725, 420] width 1450 height 840
click at [667, 340] on li "[PERSON_NAME] ([EMAIL_ADDRESS][DOMAIN_NAME])" at bounding box center [778, 341] width 299 height 17
click at [713, 317] on div at bounding box center [725, 420] width 1450 height 840
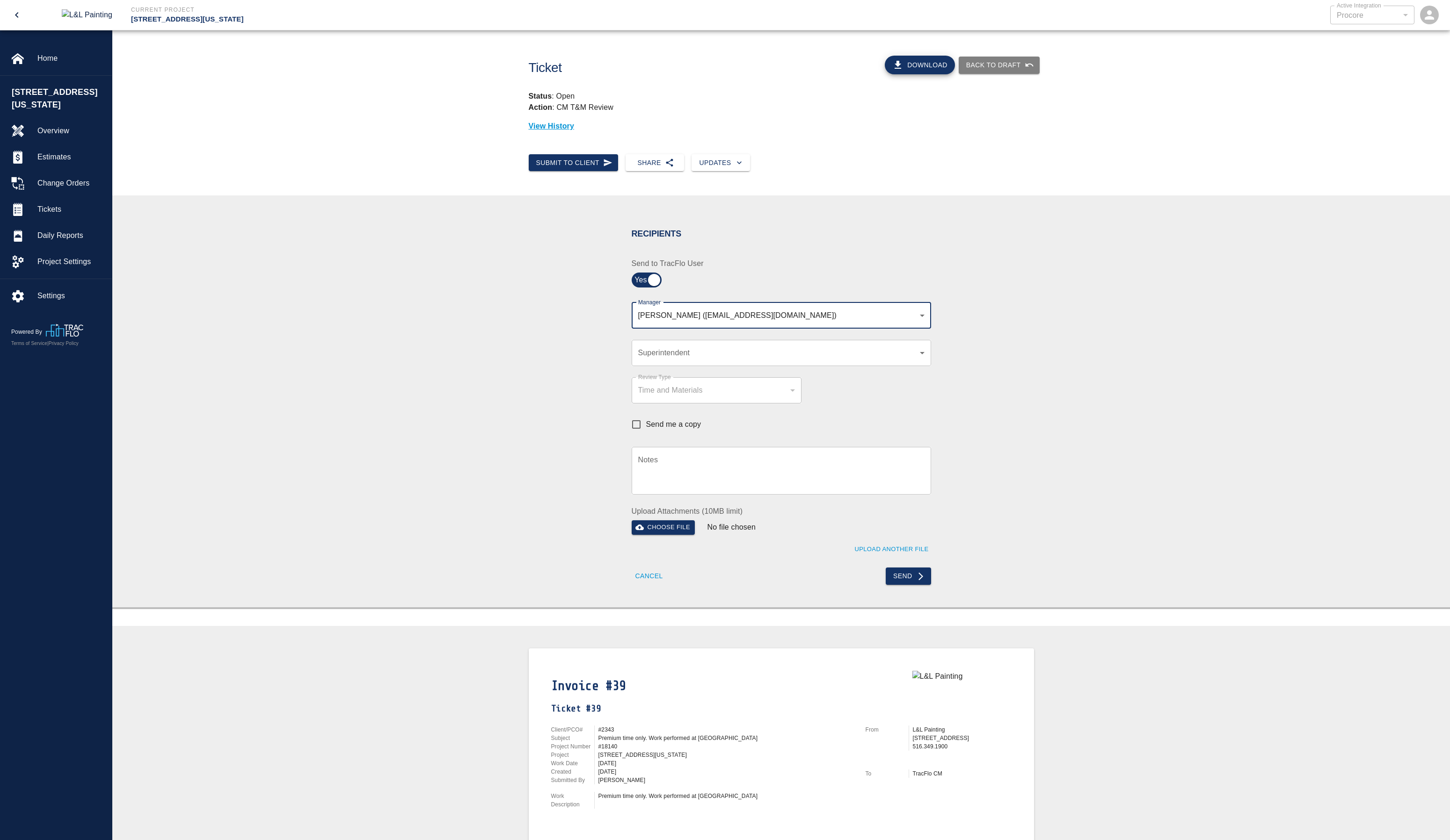
click at [735, 316] on body "Current Project [STREET_ADDRESS][US_STATE] Active Integration Procore 1 Active …" at bounding box center [725, 420] width 1450 height 840
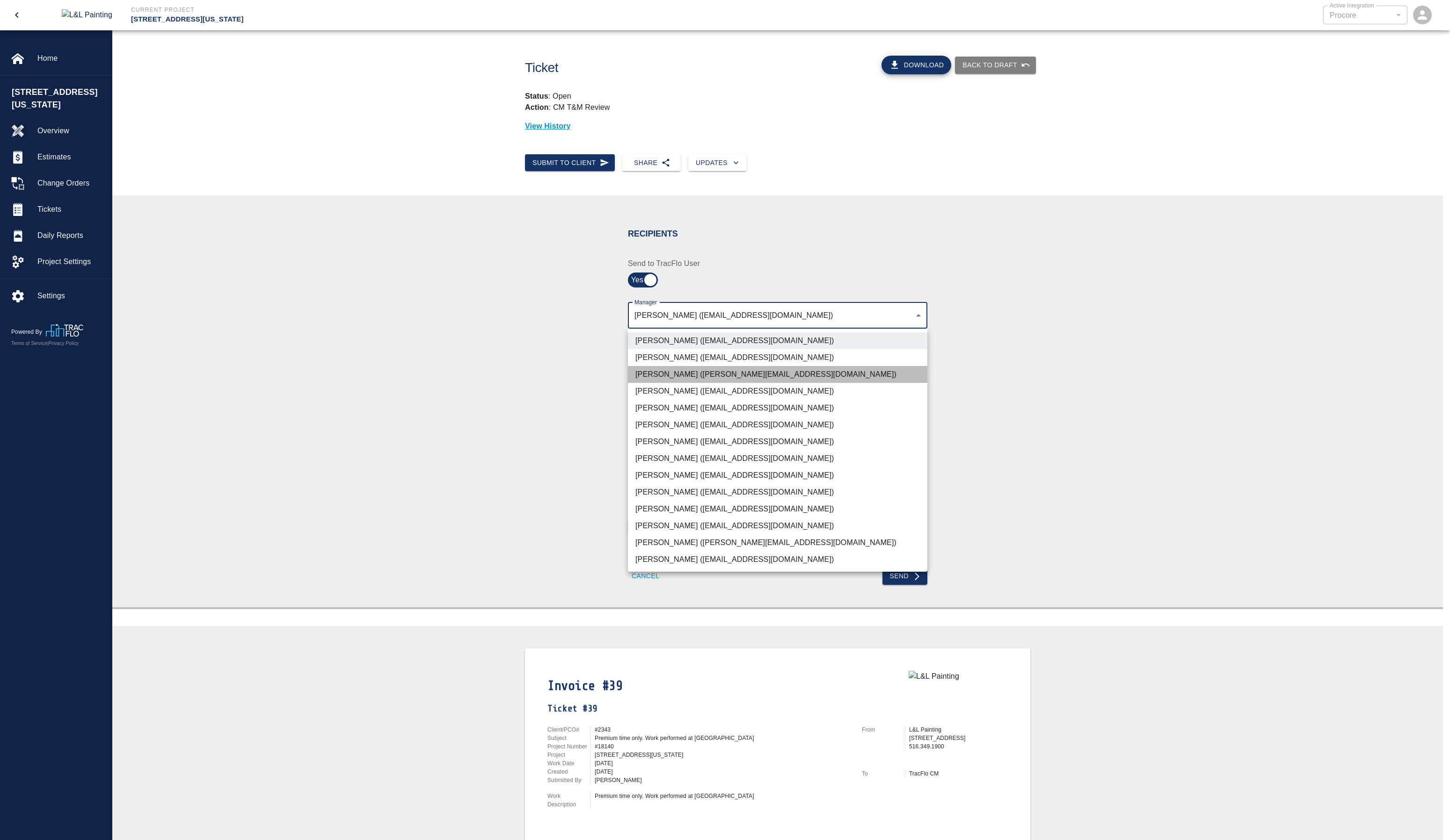
click at [706, 378] on li "[PERSON_NAME] ([PERSON_NAME][EMAIL_ADDRESS][DOMAIN_NAME])" at bounding box center [778, 374] width 299 height 17
type input "91db9b98-6922-44c8-9d37-d922086c73e5,dc676de1-0b4a-4c96-bbde-5607e1a05c44"
click at [894, 260] on div at bounding box center [725, 420] width 1450 height 840
